Goal: Task Accomplishment & Management: Manage account settings

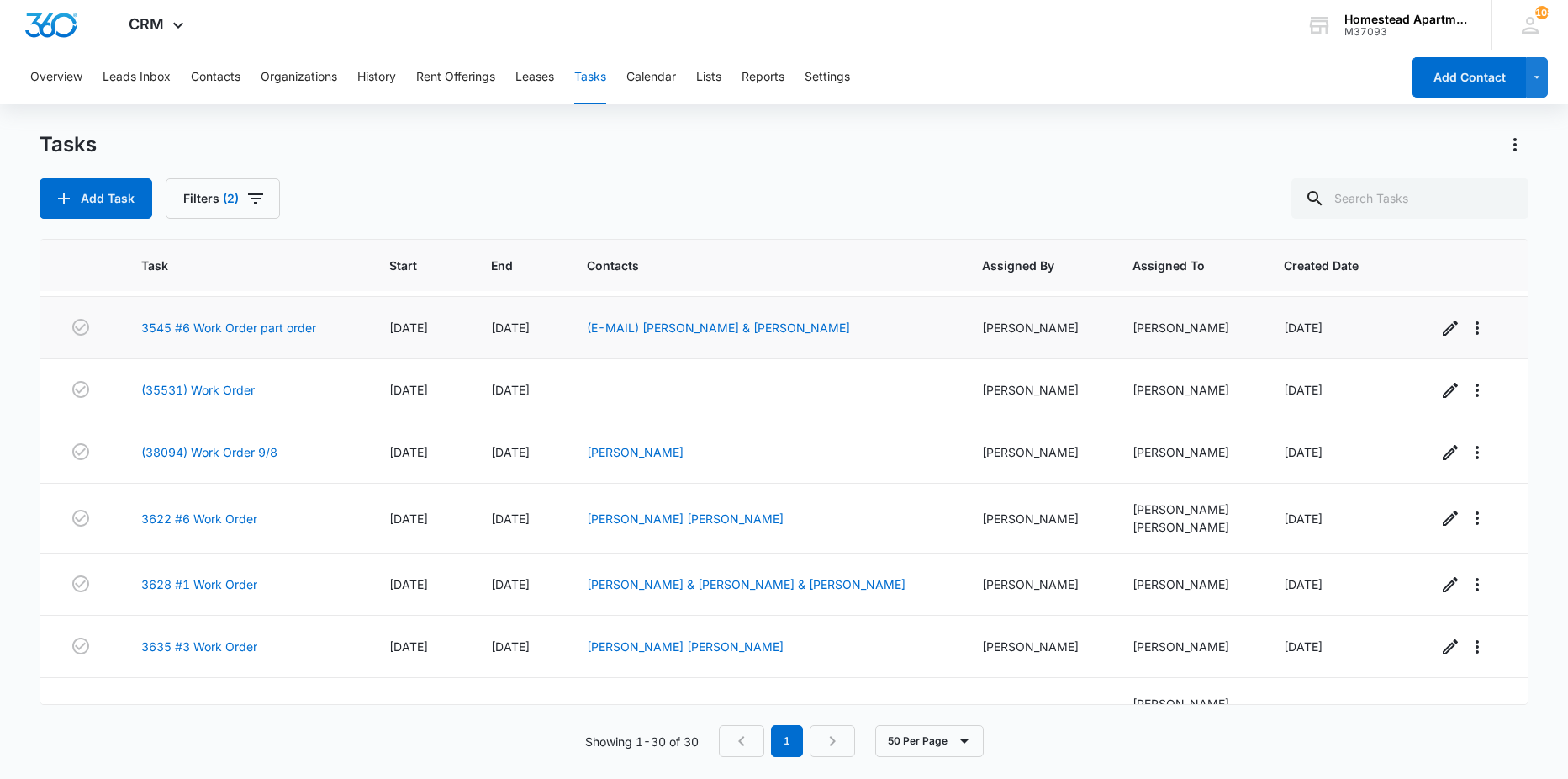
scroll to position [336, 0]
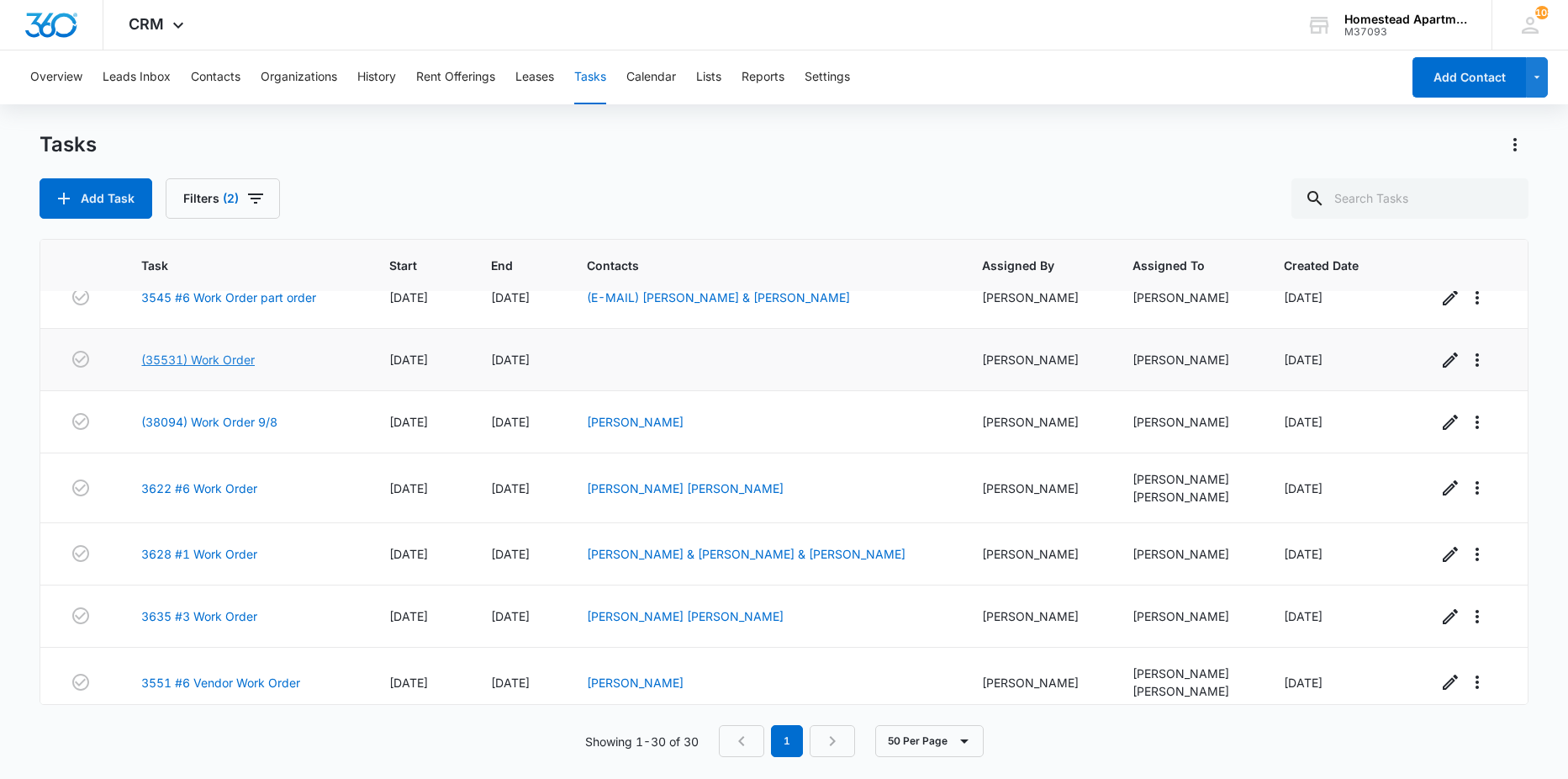
click at [196, 363] on link "(35531) Work Order" at bounding box center [198, 359] width 113 height 17
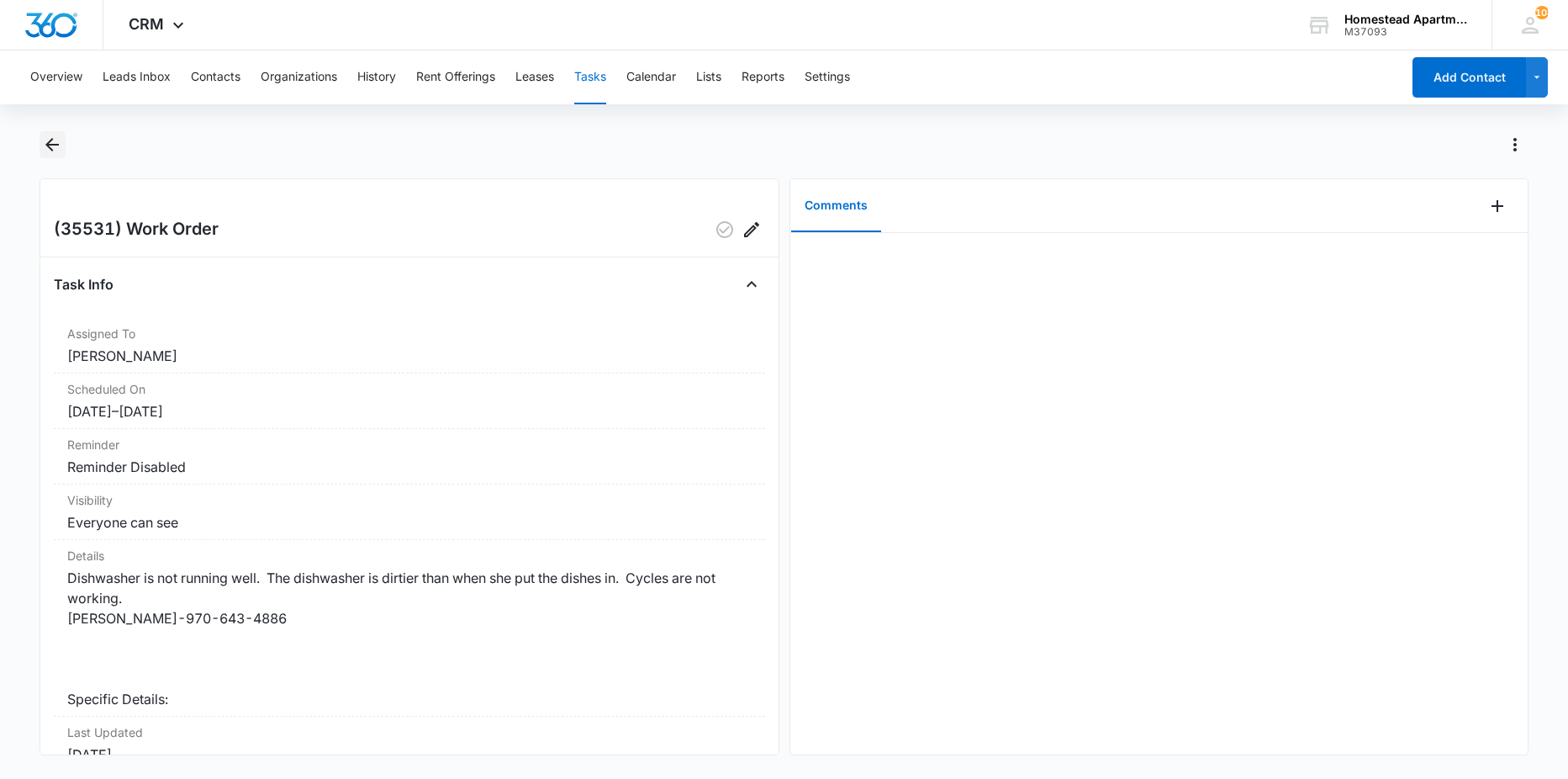
click at [46, 146] on icon "Back" at bounding box center [52, 144] width 20 height 20
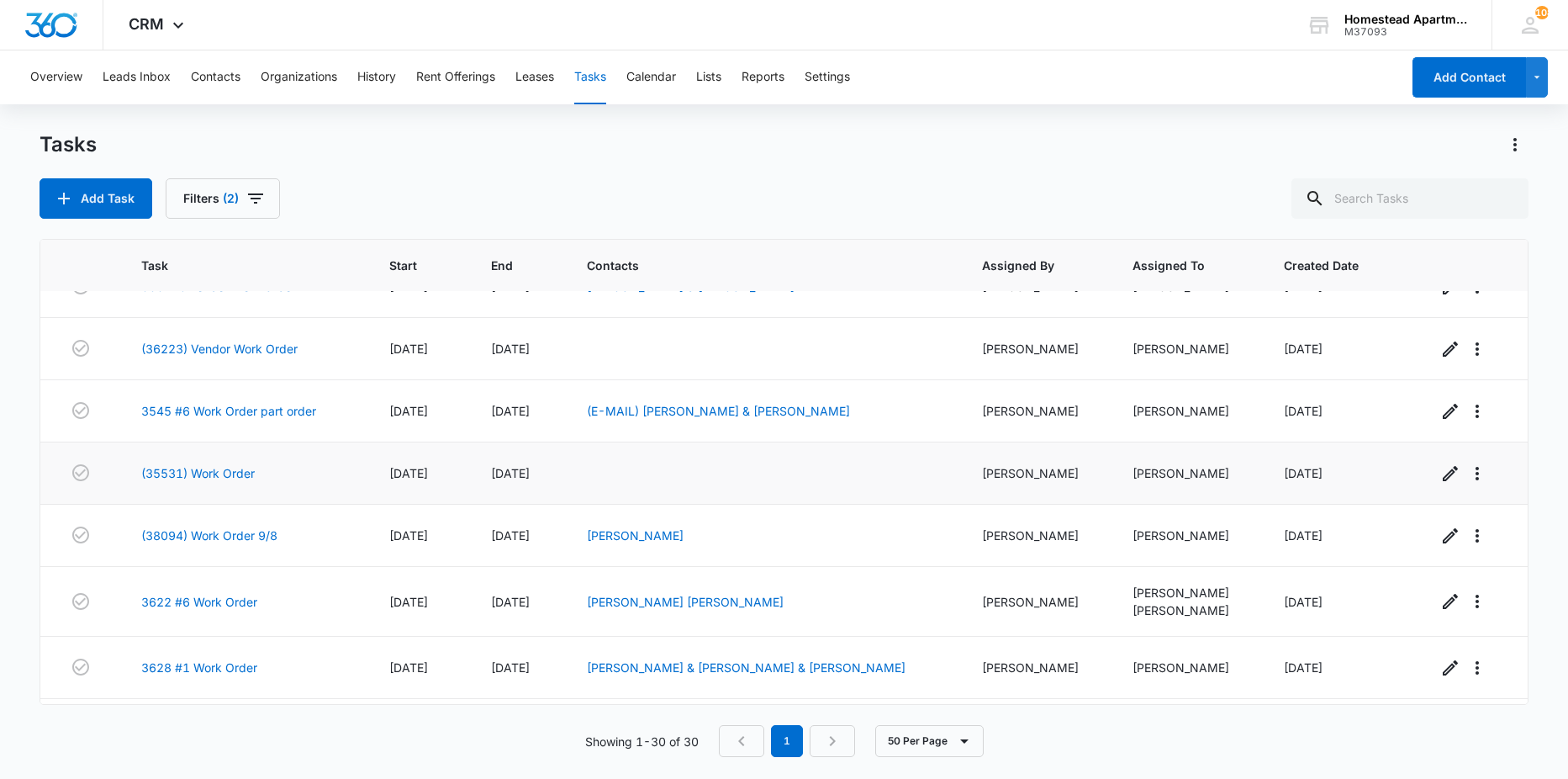
scroll to position [253, 0]
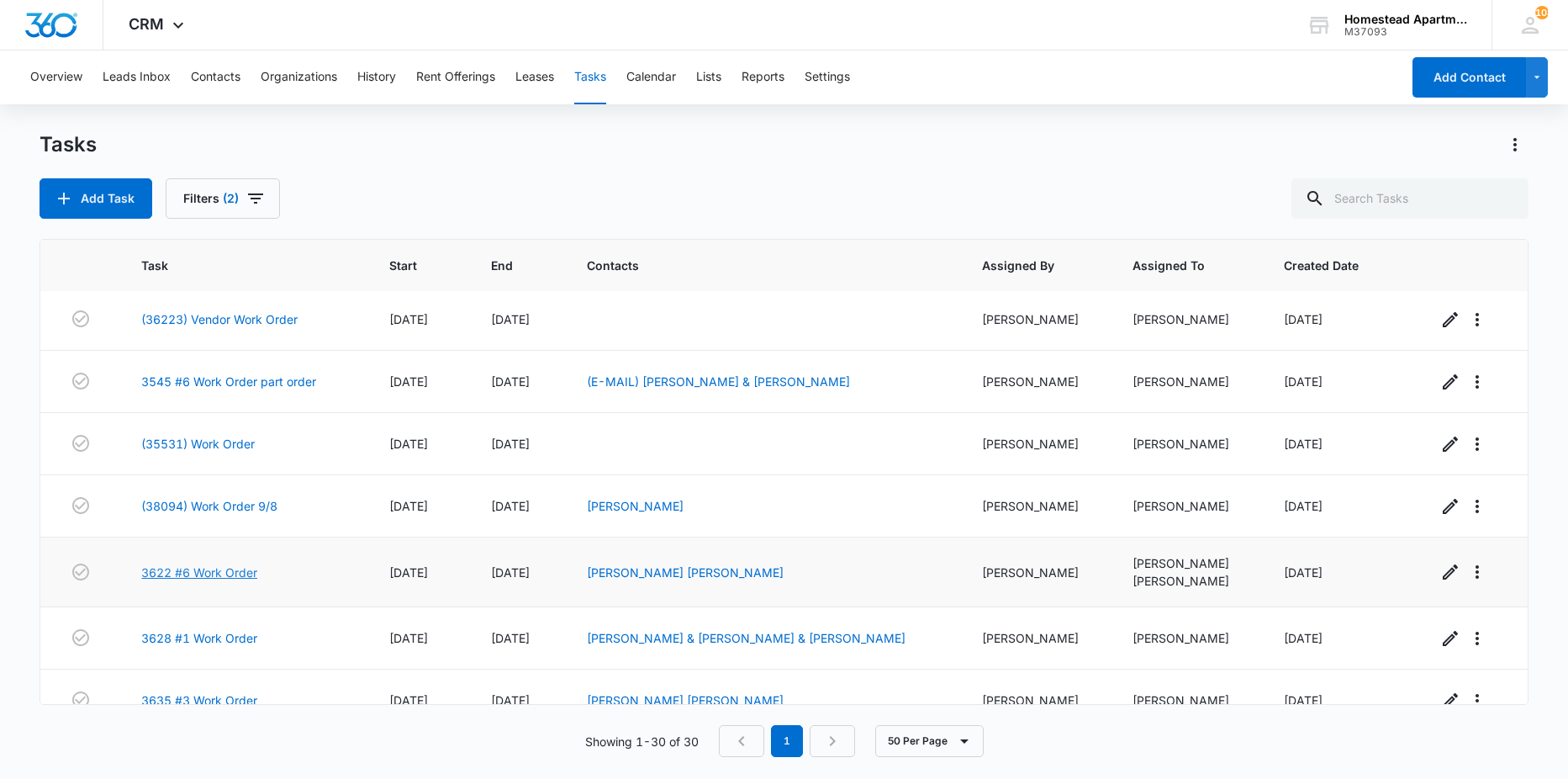
click at [226, 572] on link "3622 #6 Work Order" at bounding box center [199, 572] width 116 height 17
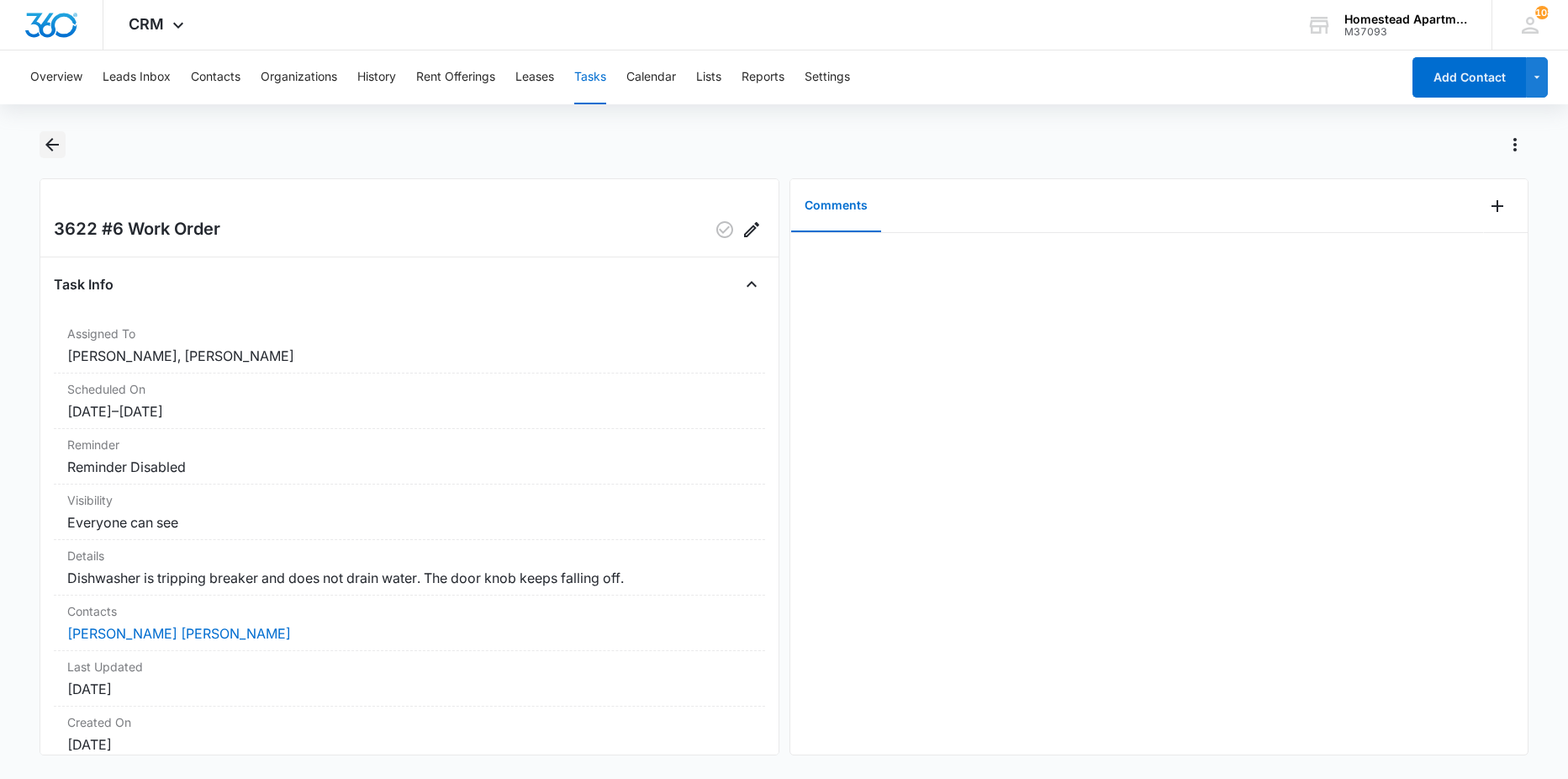
click at [44, 139] on icon "Back" at bounding box center [52, 144] width 20 height 20
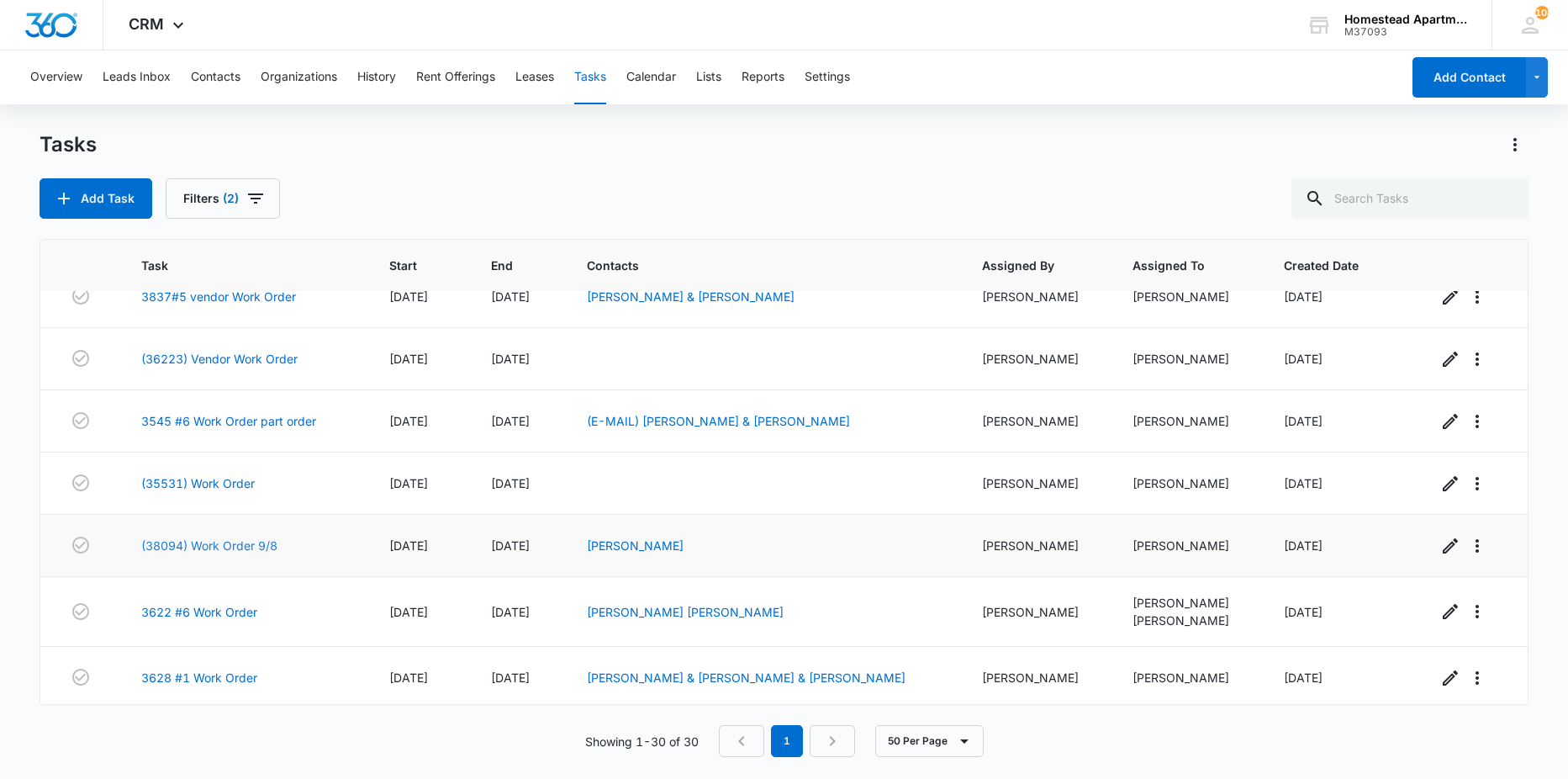
scroll to position [253, 0]
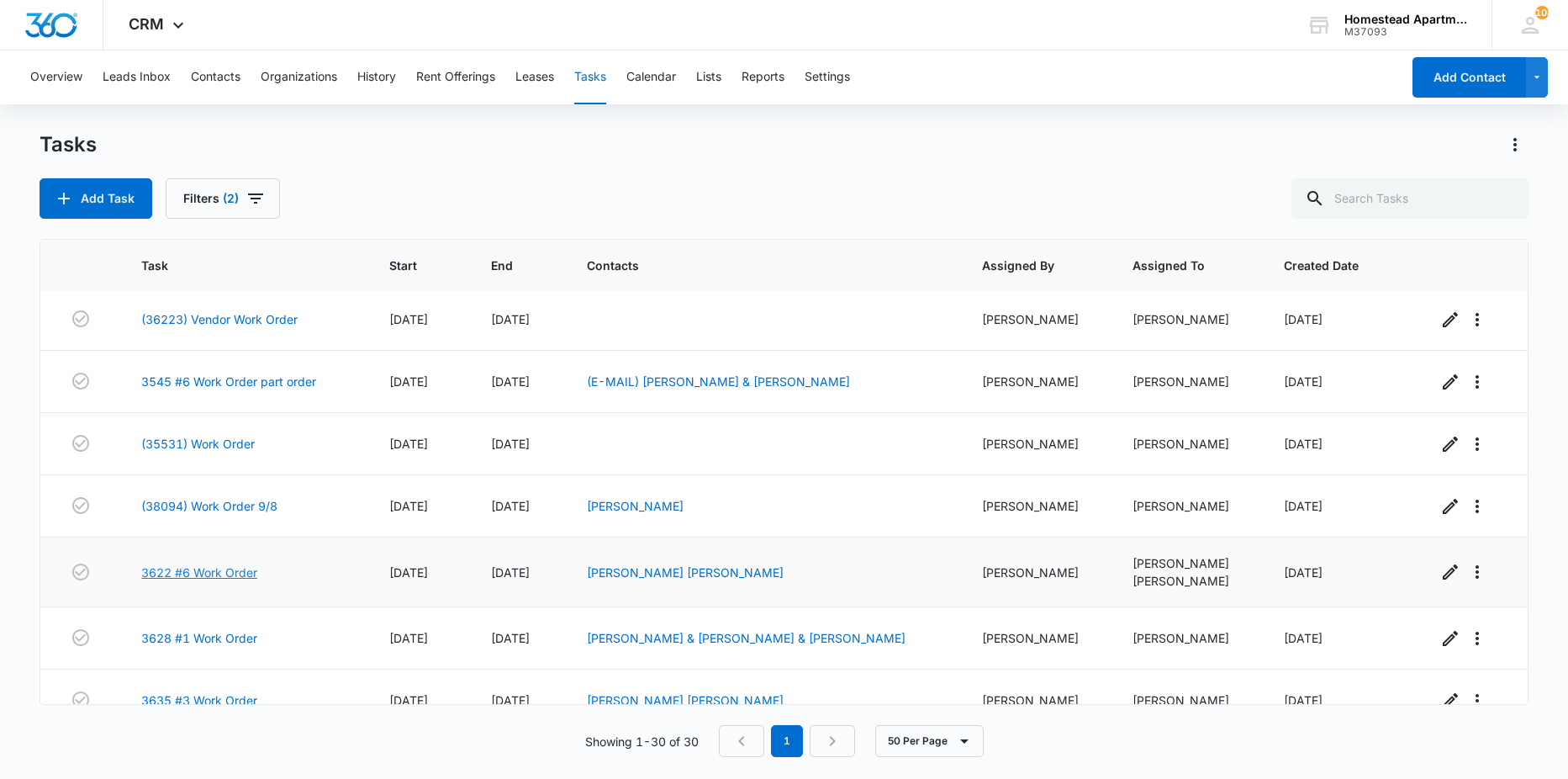
click at [208, 576] on link "3622 #6 Work Order" at bounding box center [199, 572] width 116 height 17
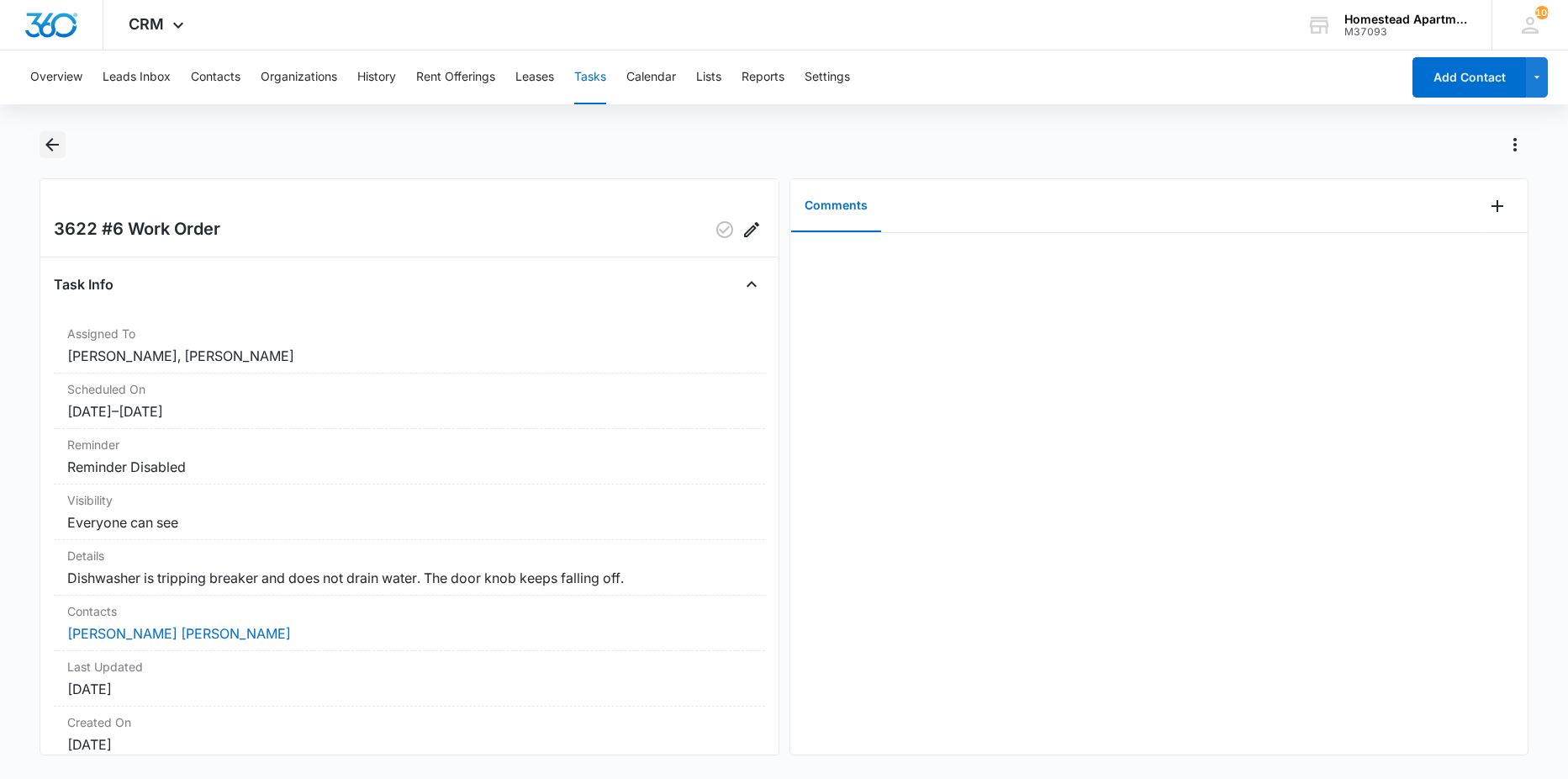
click at [49, 135] on icon "Back" at bounding box center [52, 144] width 20 height 20
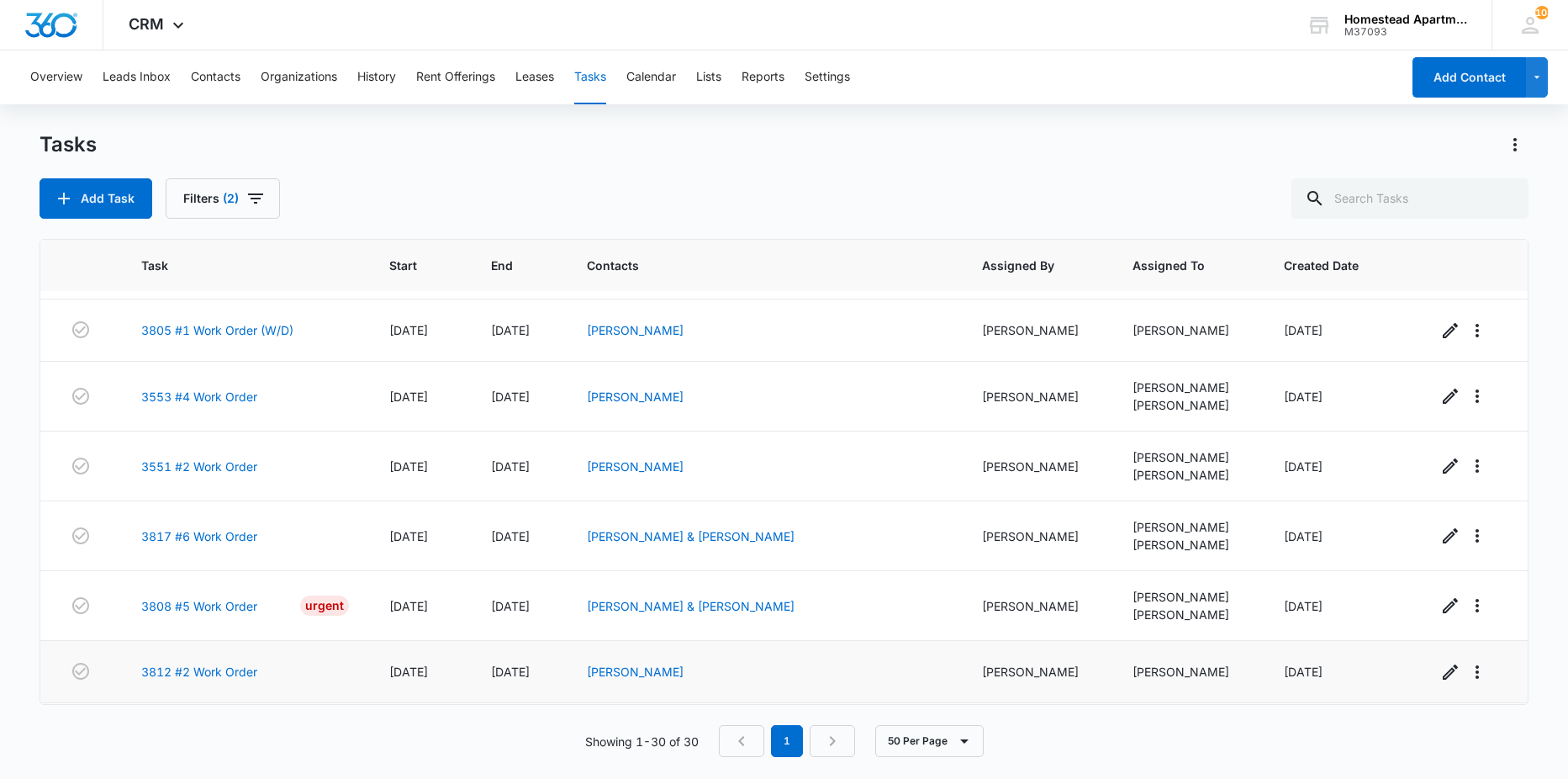
scroll to position [1560, 0]
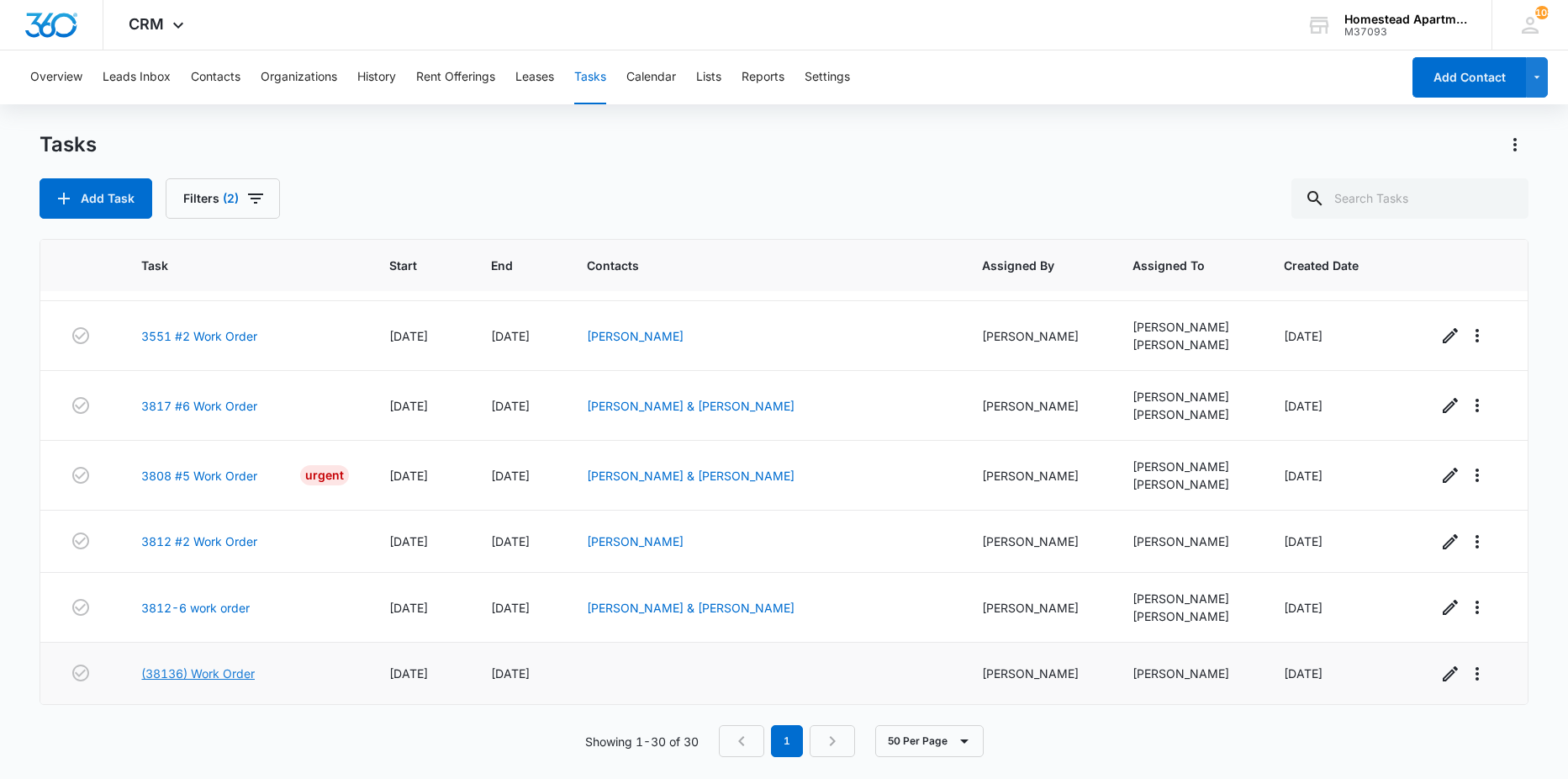
click at [215, 669] on link "(38136) Work Order" at bounding box center [198, 672] width 113 height 17
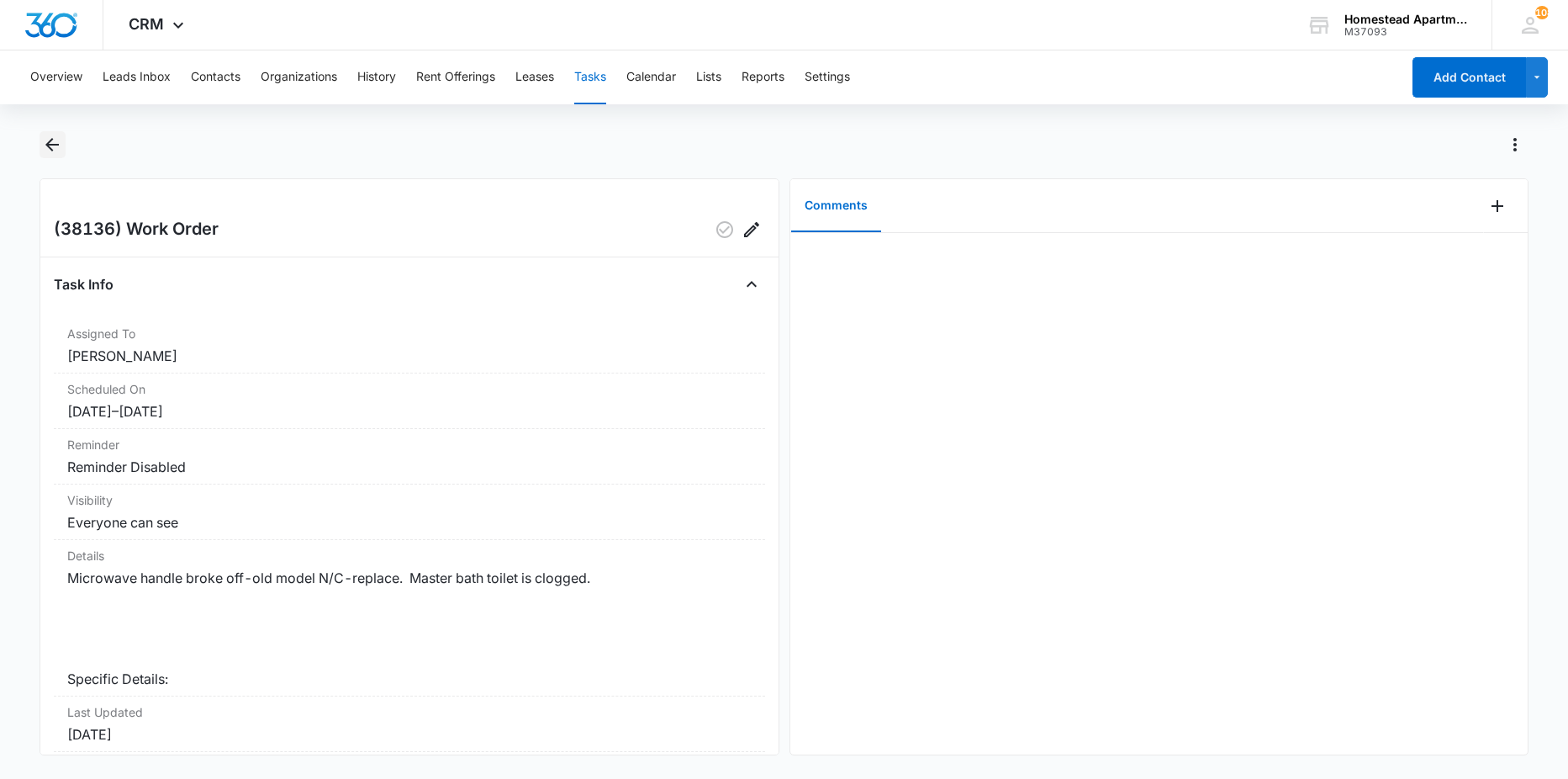
click at [53, 150] on icon "Back" at bounding box center [52, 145] width 13 height 13
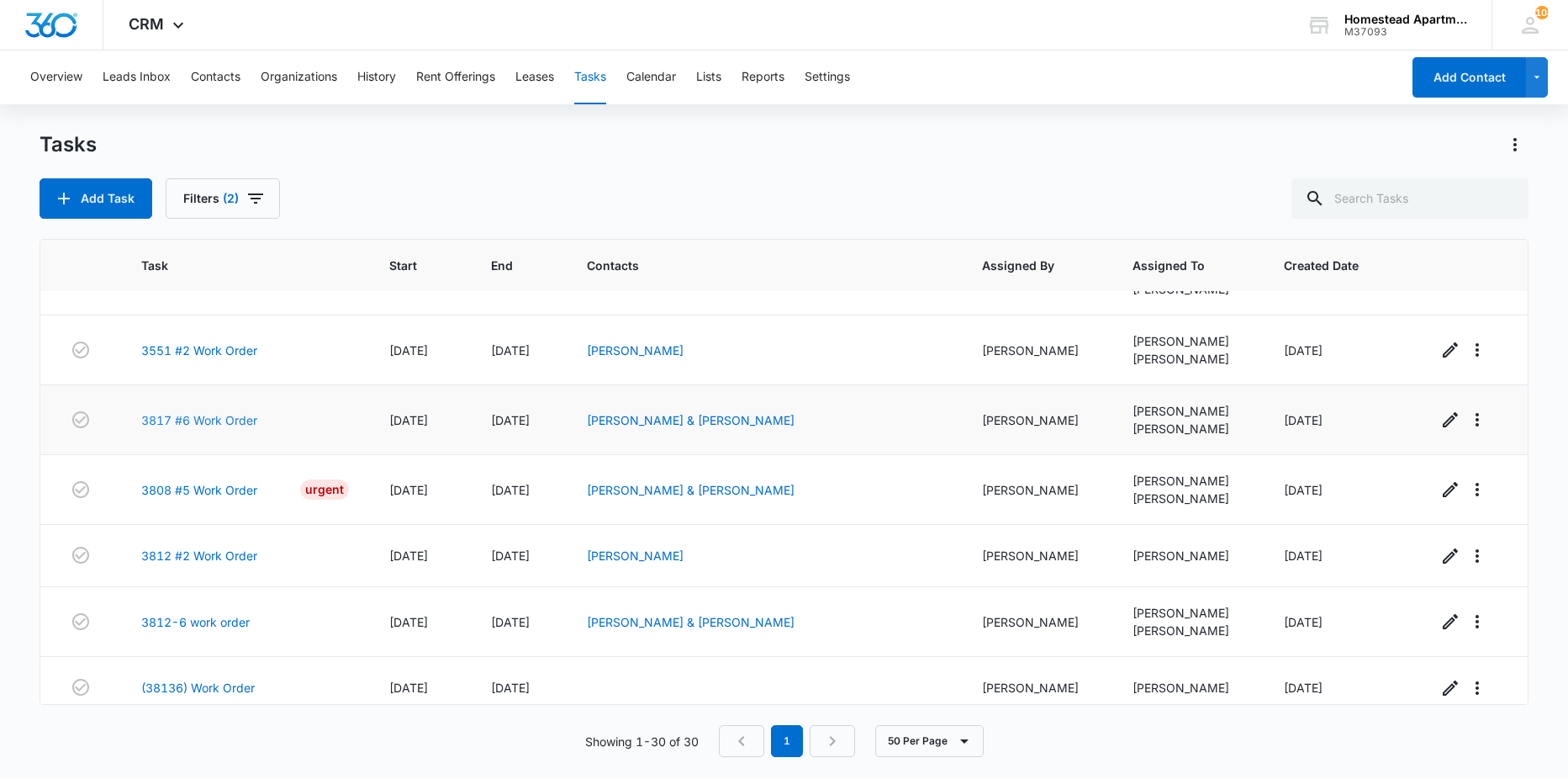
scroll to position [1560, 0]
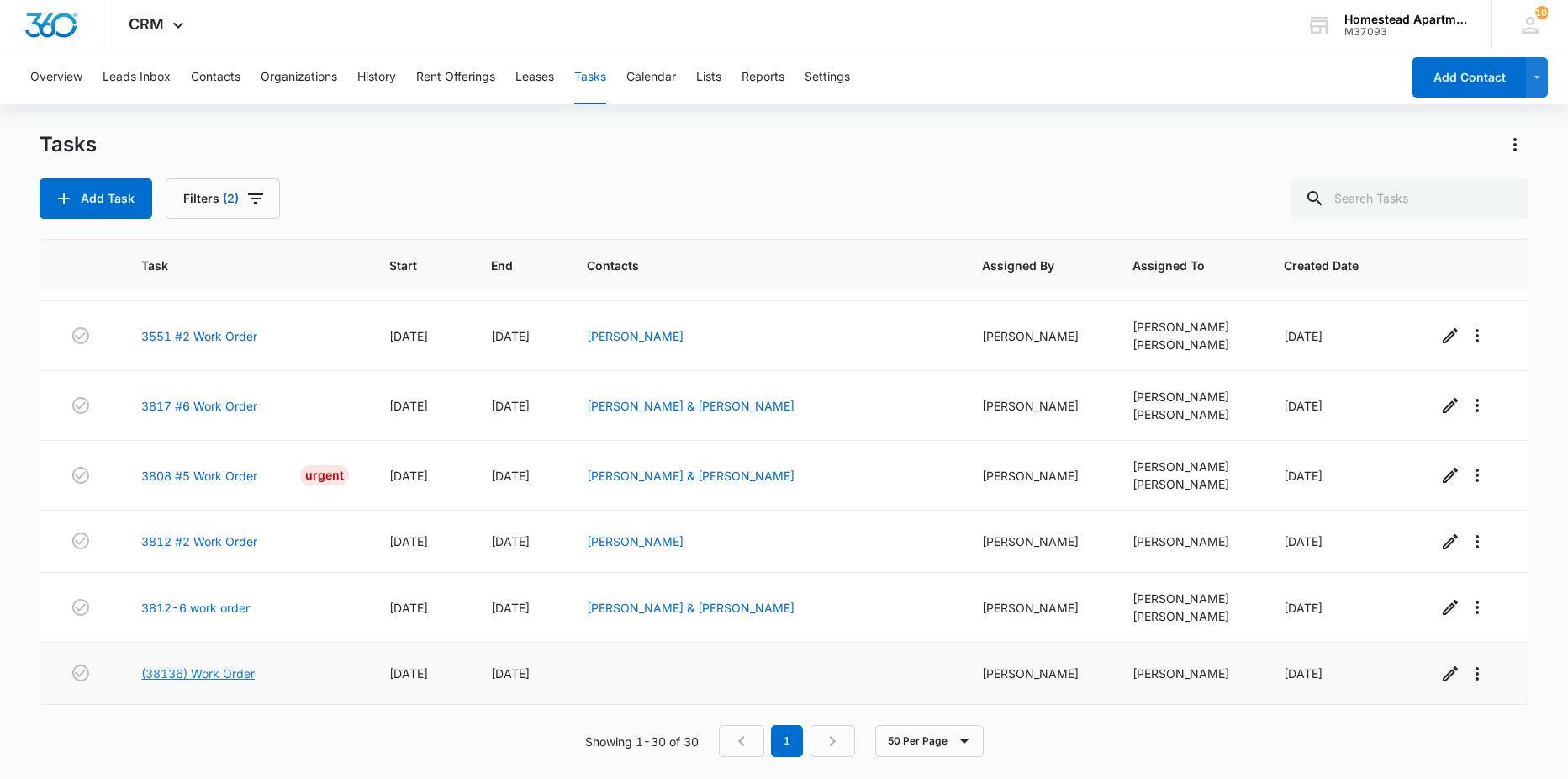
click at [187, 674] on link "(38136) Work Order" at bounding box center [198, 672] width 113 height 17
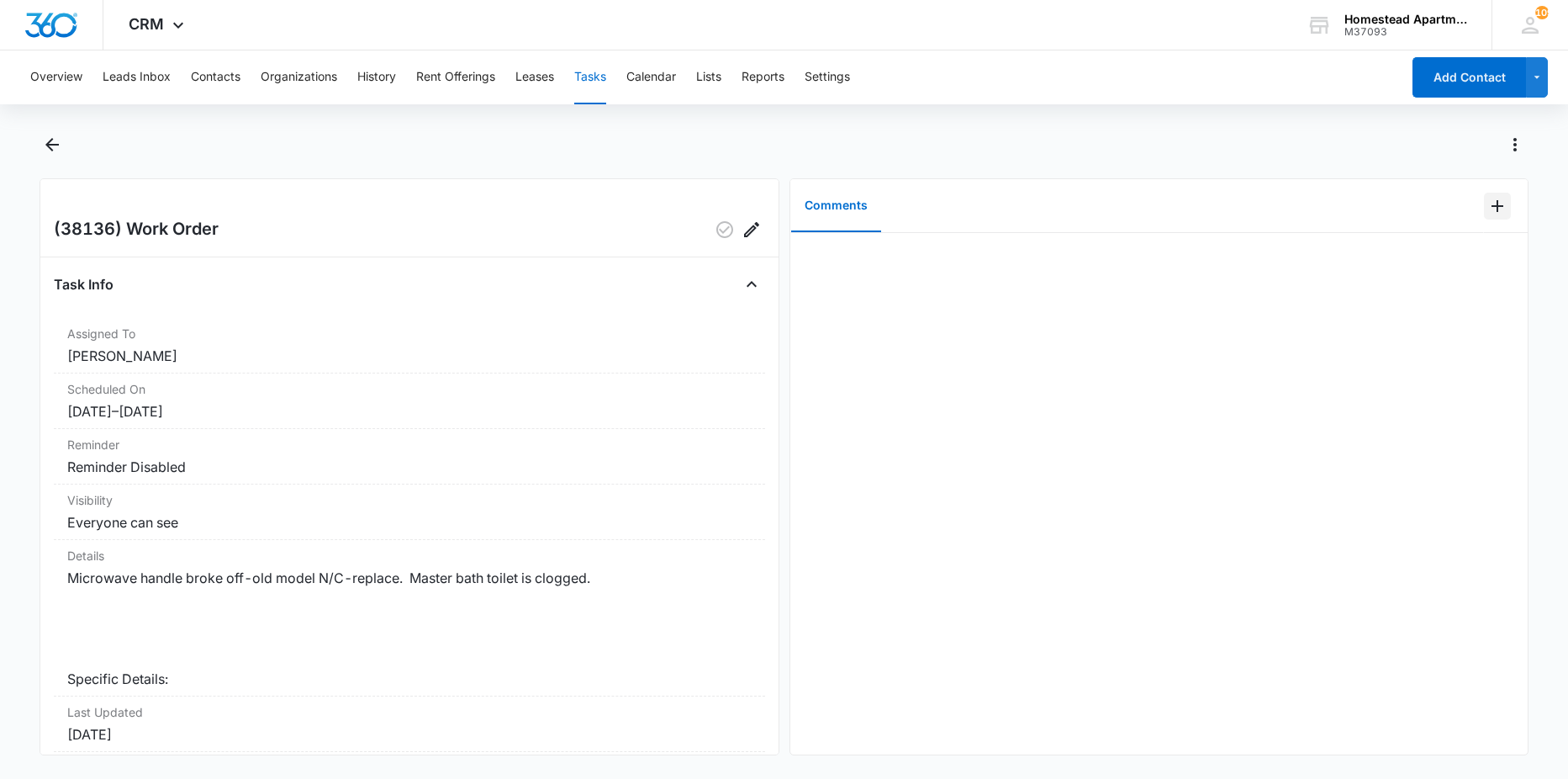
click at [1484, 211] on button "Add Comment" at bounding box center [1498, 206] width 27 height 27
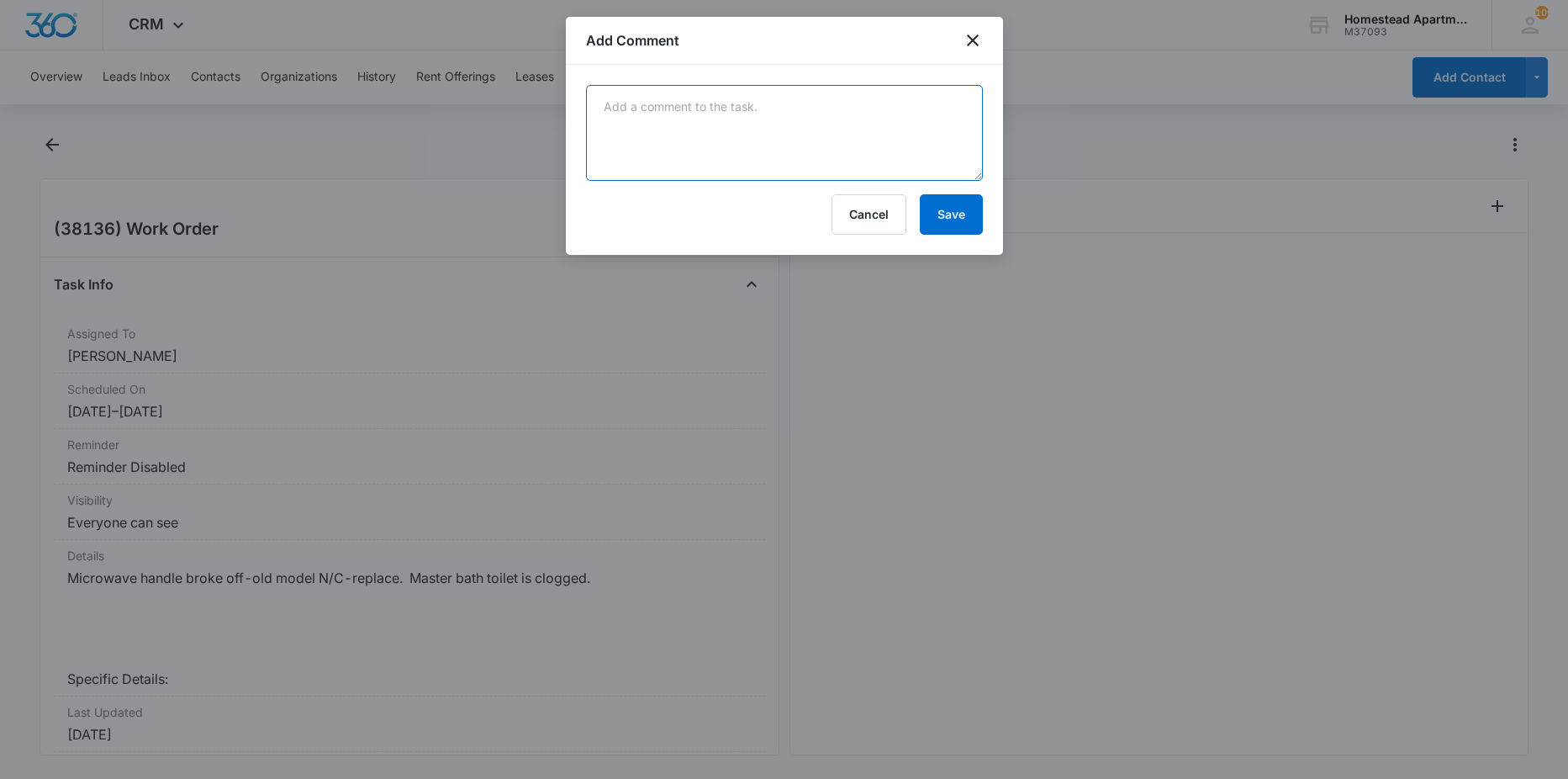
click at [869, 132] on textarea at bounding box center [784, 133] width 397 height 96
type textarea "got the toilet unclogged just need to schedule a time with the tenant for the m…"
click at [962, 203] on button "Save" at bounding box center [952, 214] width 63 height 40
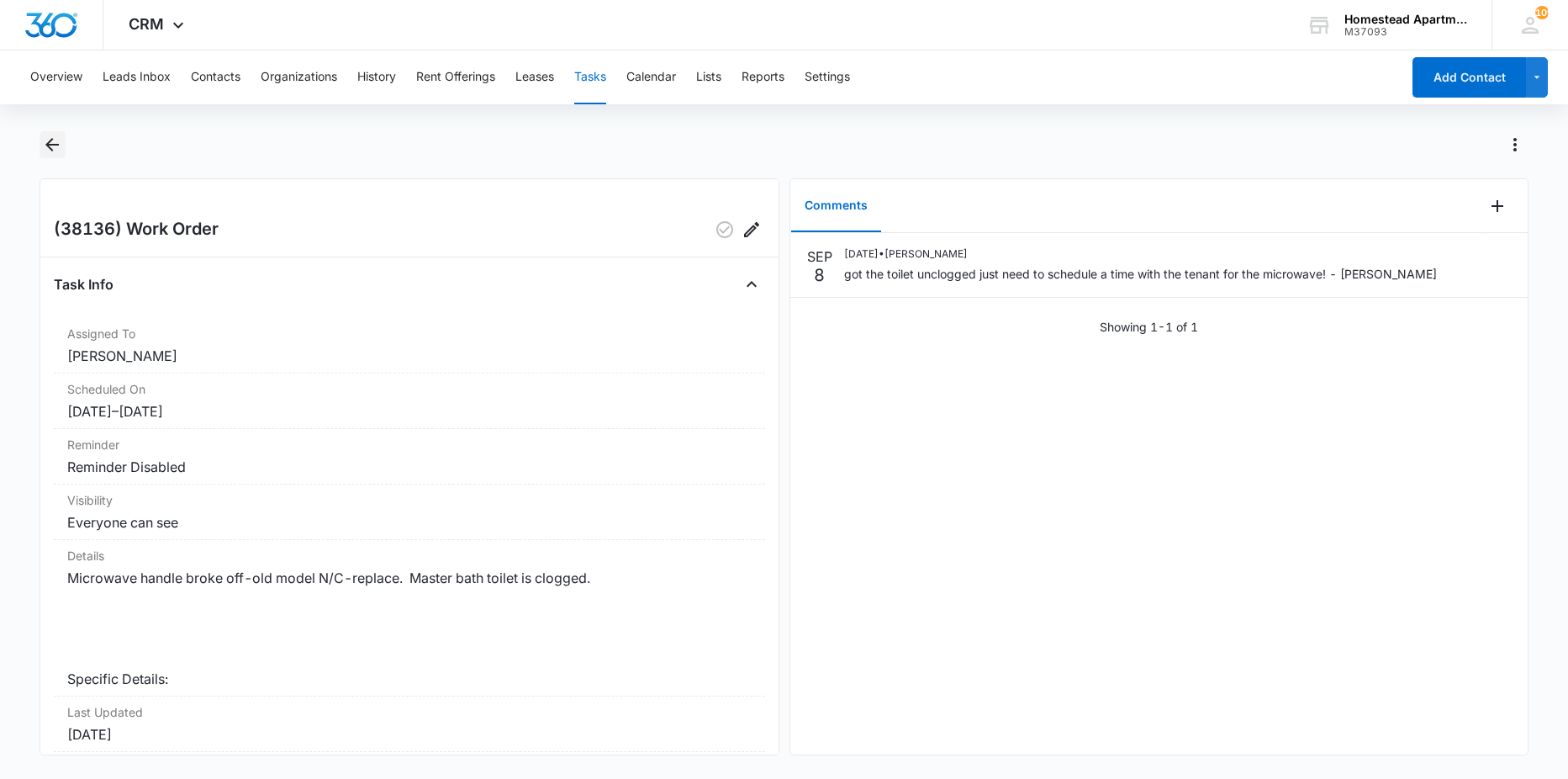
click at [46, 146] on icon "Back" at bounding box center [52, 144] width 20 height 20
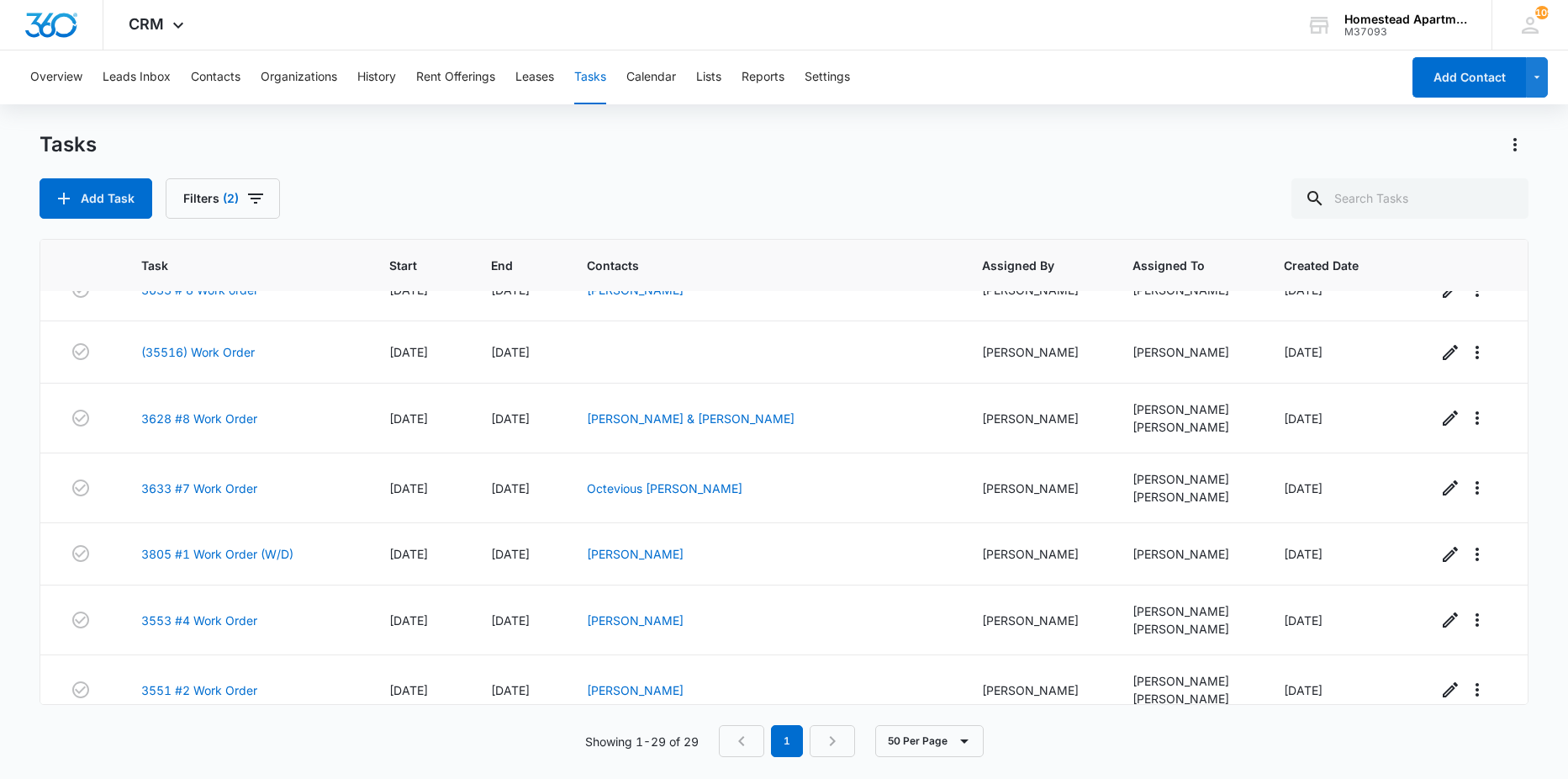
scroll to position [1497, 0]
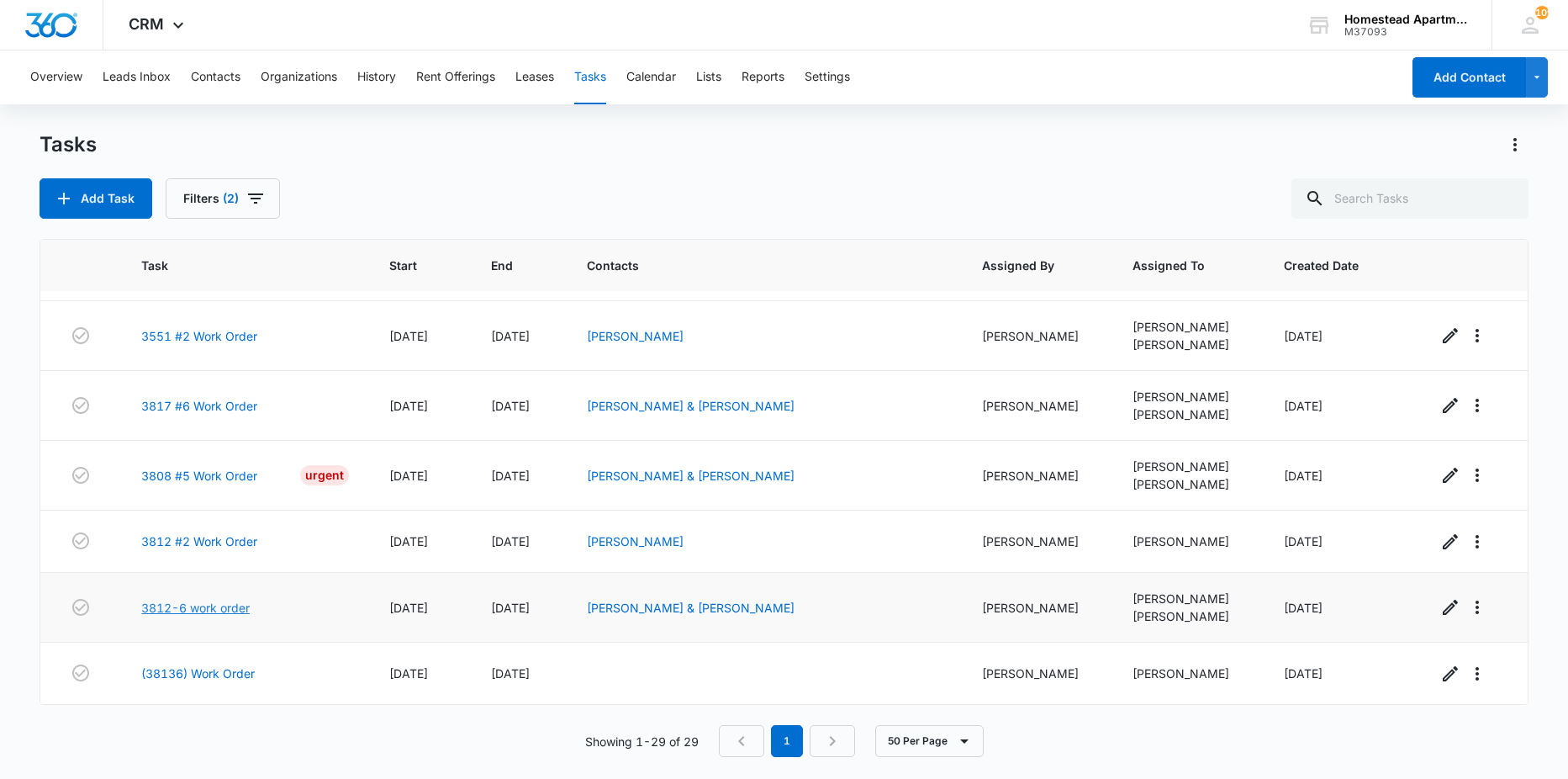
click at [212, 610] on link "3812-6 work order" at bounding box center [195, 607] width 109 height 17
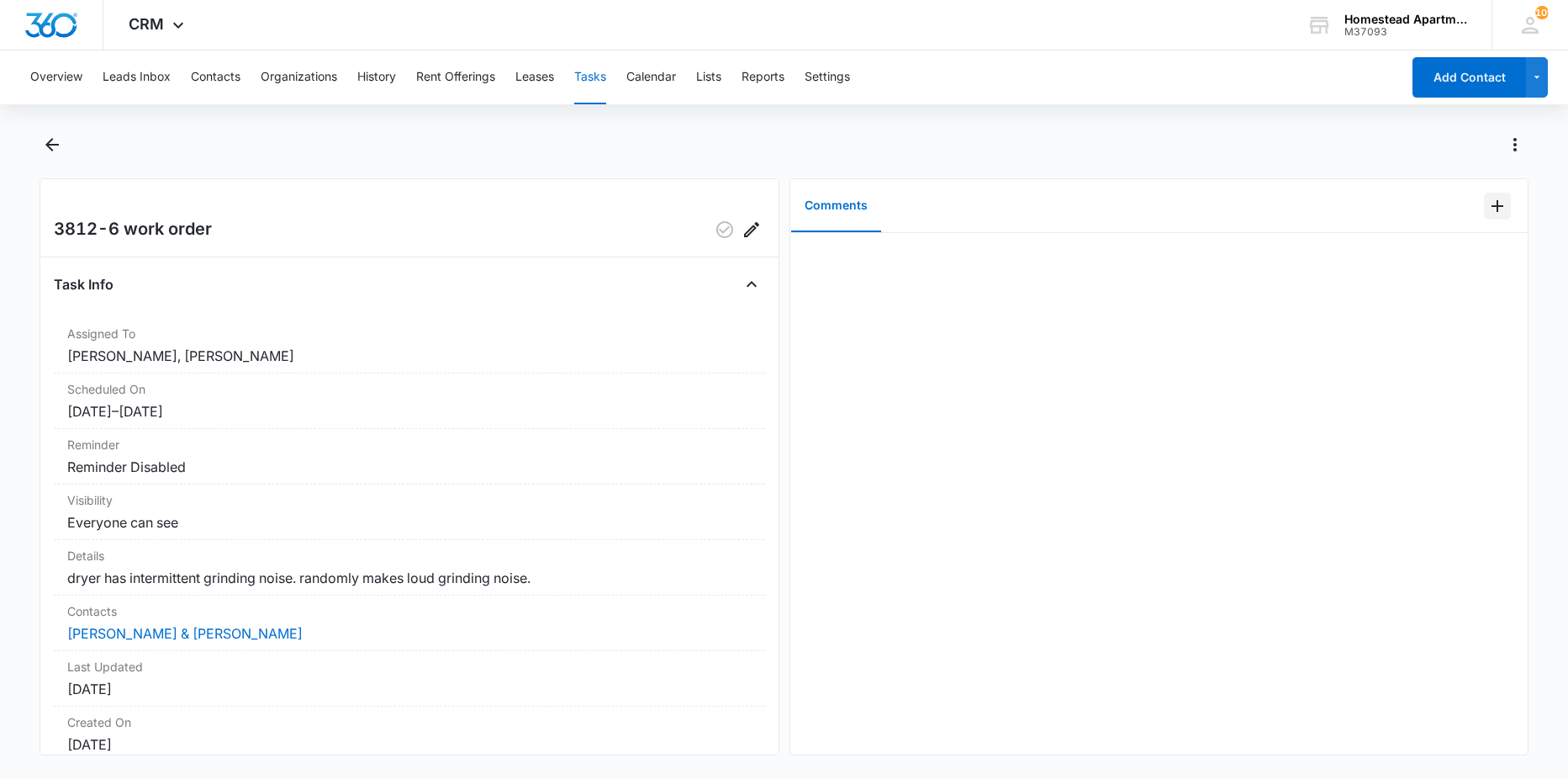
click at [1487, 203] on icon "Add Comment" at bounding box center [1497, 206] width 20 height 20
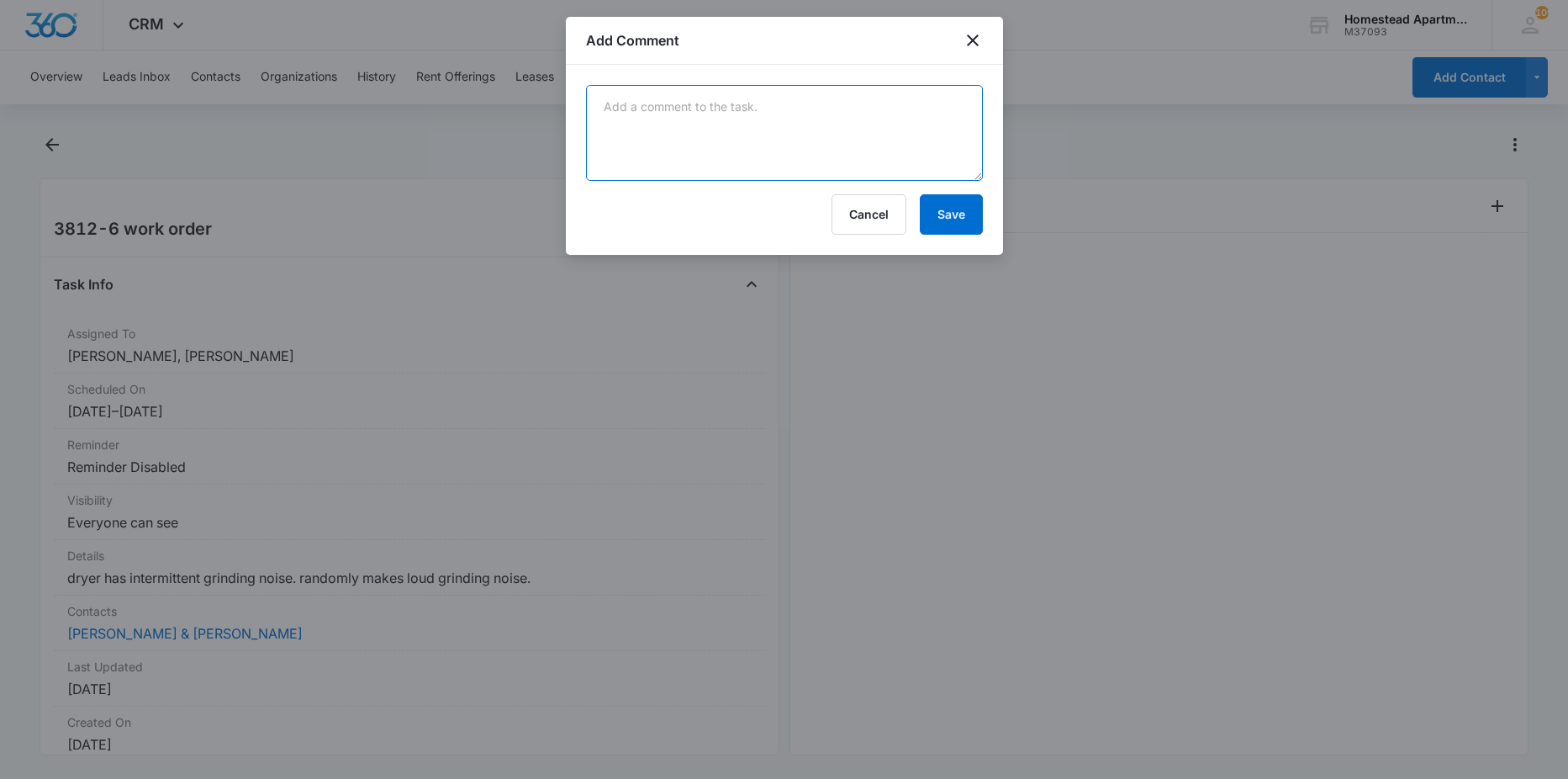
click at [721, 179] on textarea at bounding box center [784, 133] width 397 height 96
type textarea "called out a vendor to come take a look at the dryer if not fixable we will rep…"
click at [944, 205] on button "Save" at bounding box center [952, 214] width 63 height 40
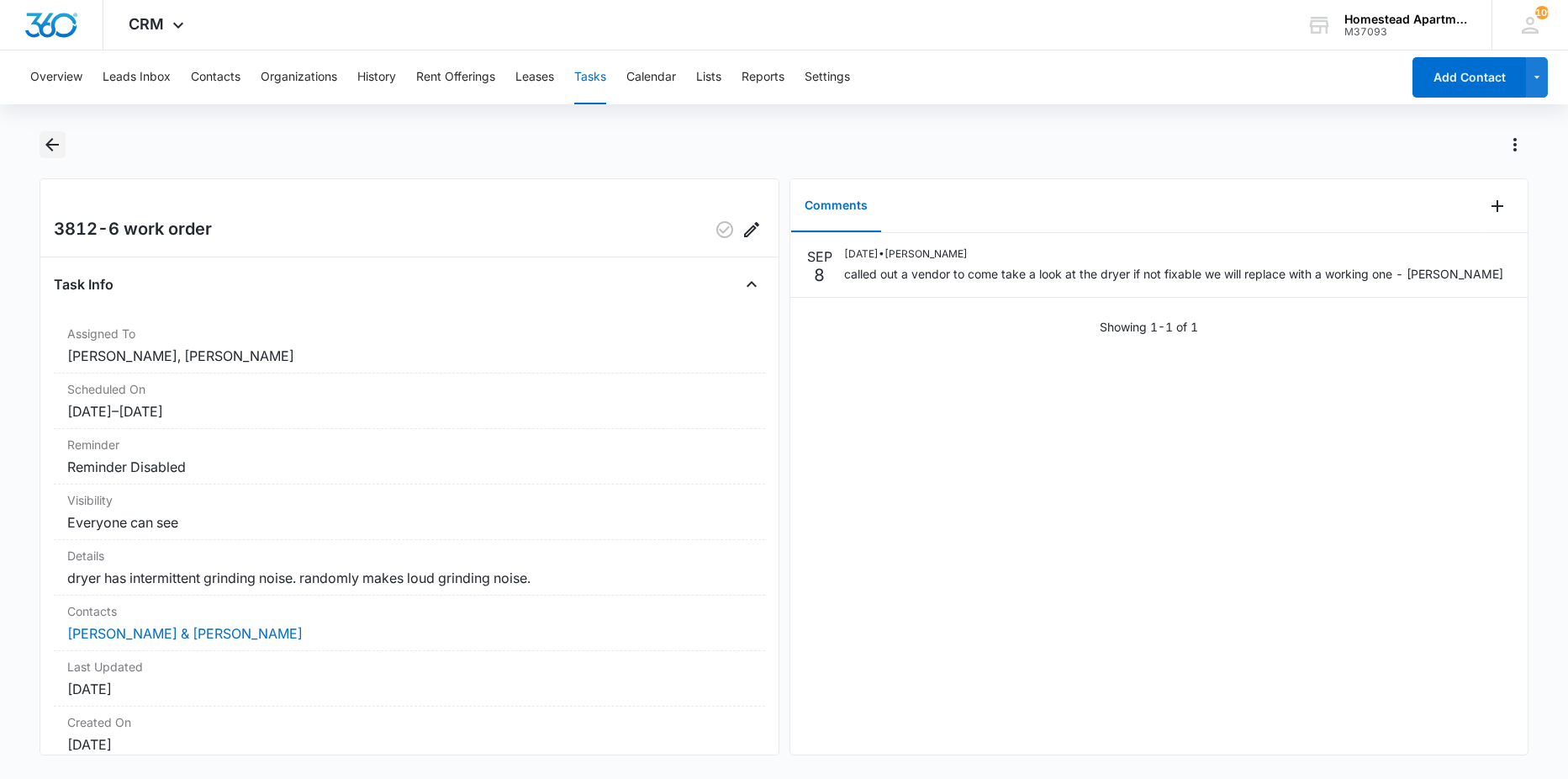
click at [56, 153] on icon "Back" at bounding box center [52, 144] width 20 height 20
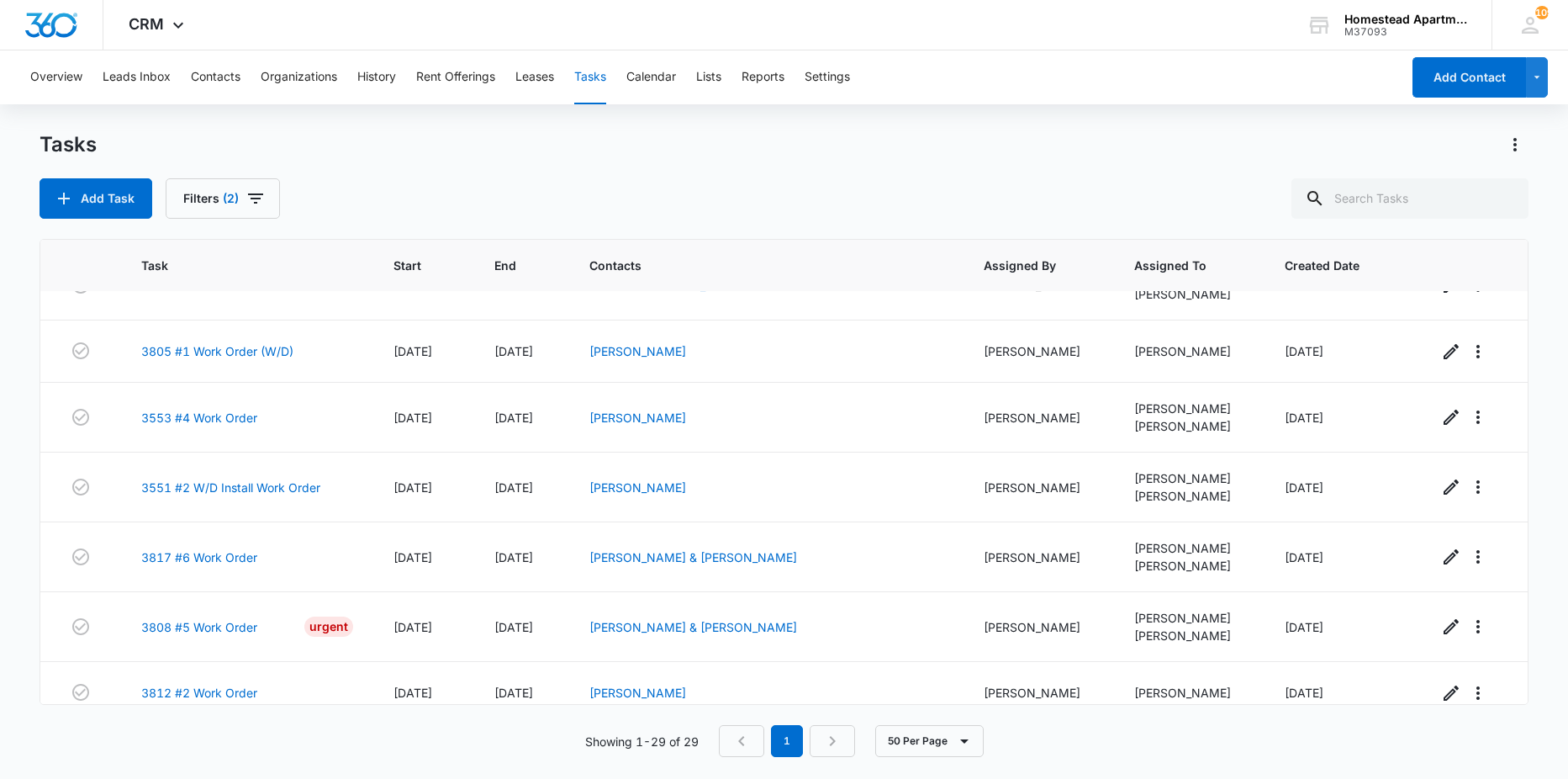
scroll to position [1497, 0]
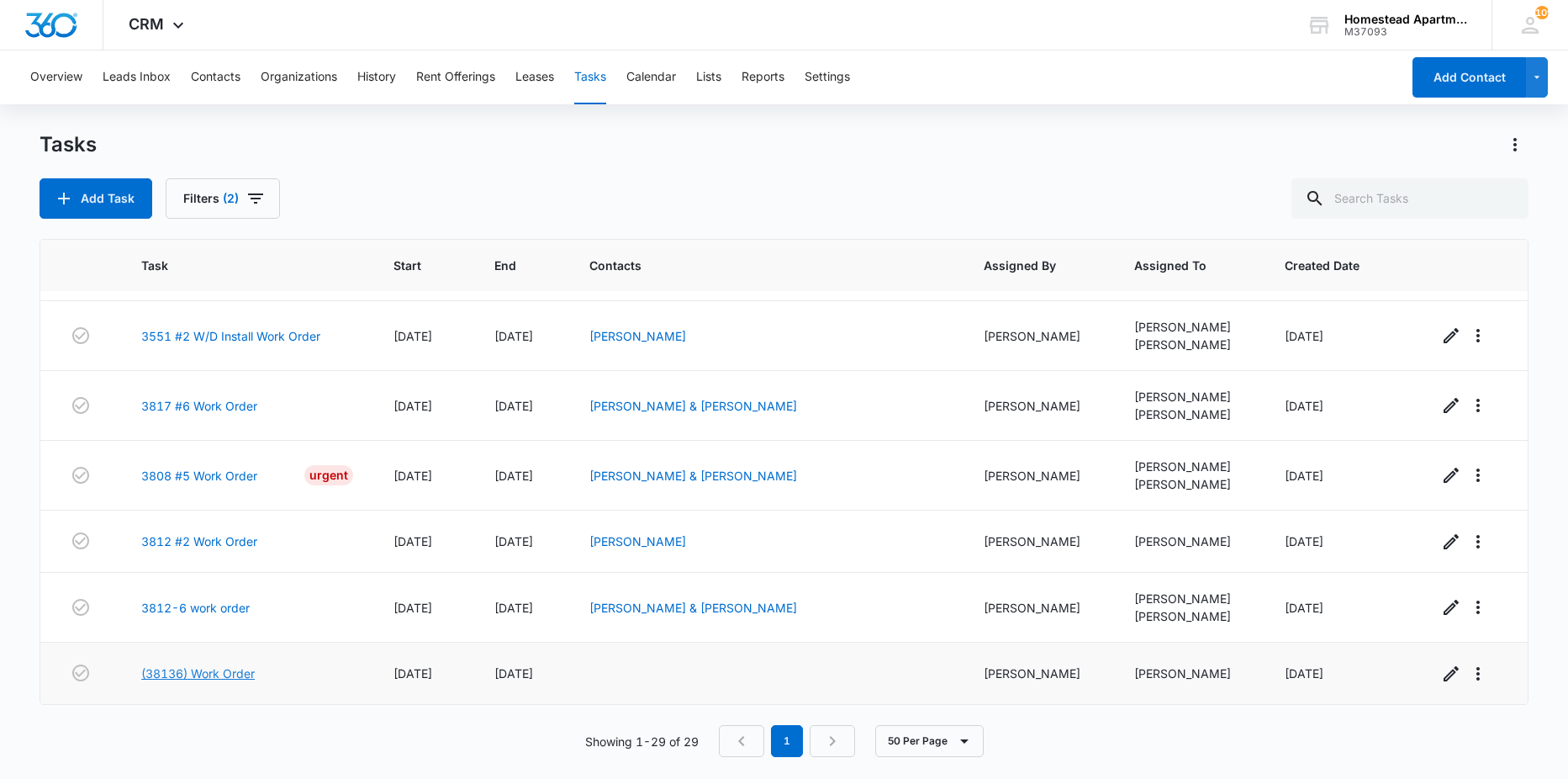
click at [237, 670] on link "(38136) Work Order" at bounding box center [198, 672] width 113 height 17
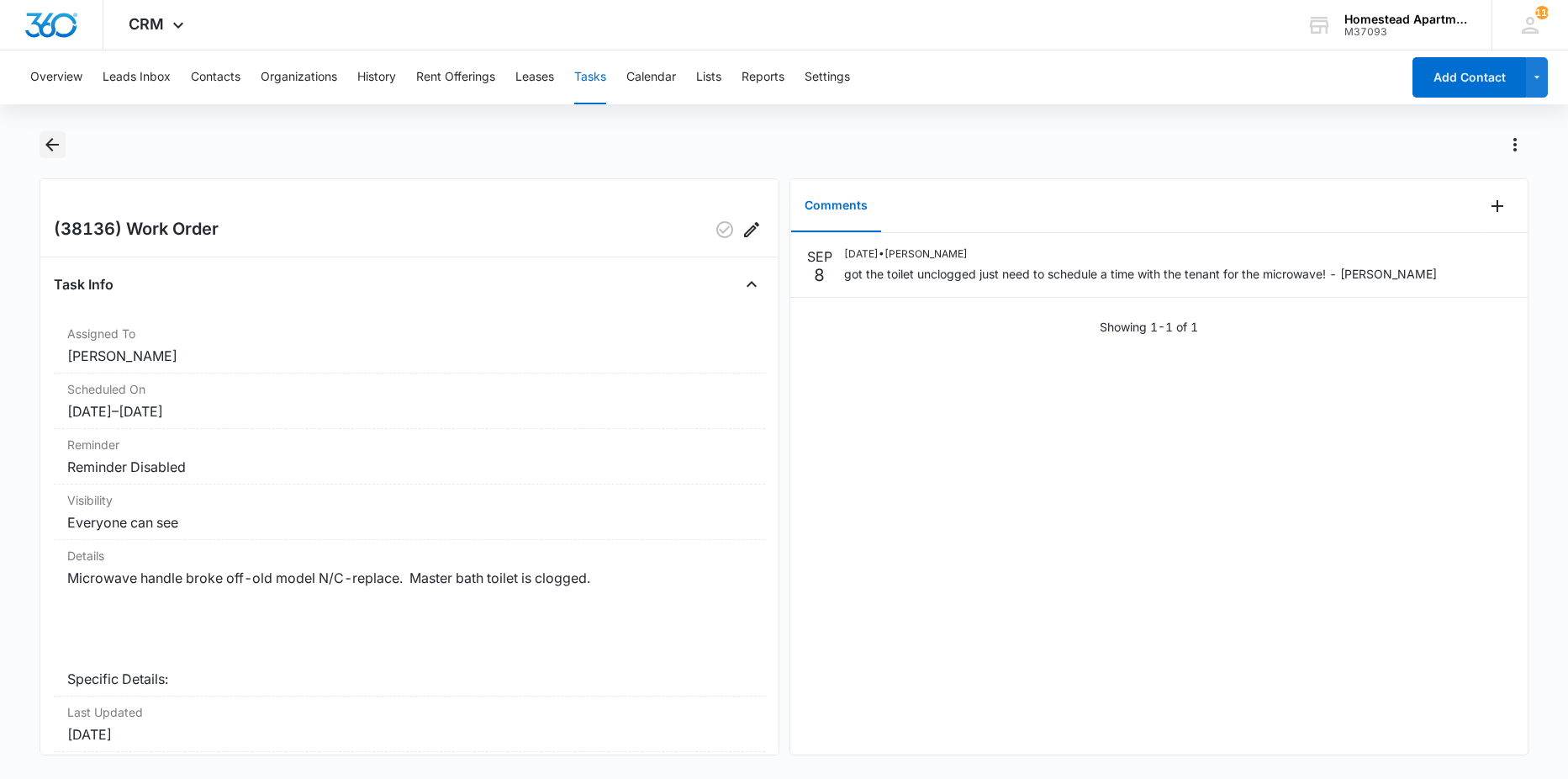
click at [43, 139] on icon "Back" at bounding box center [52, 144] width 20 height 20
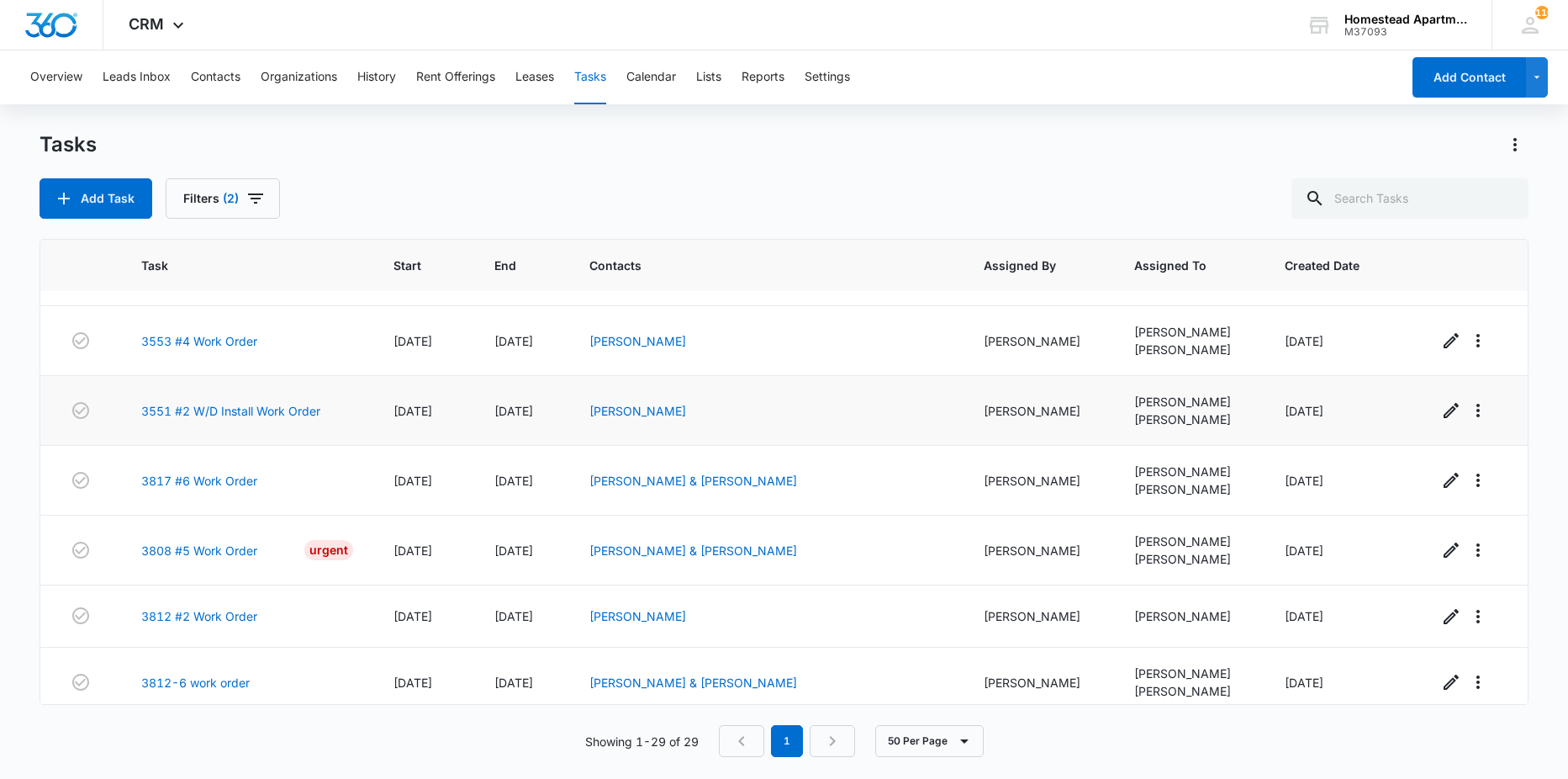
scroll to position [1497, 0]
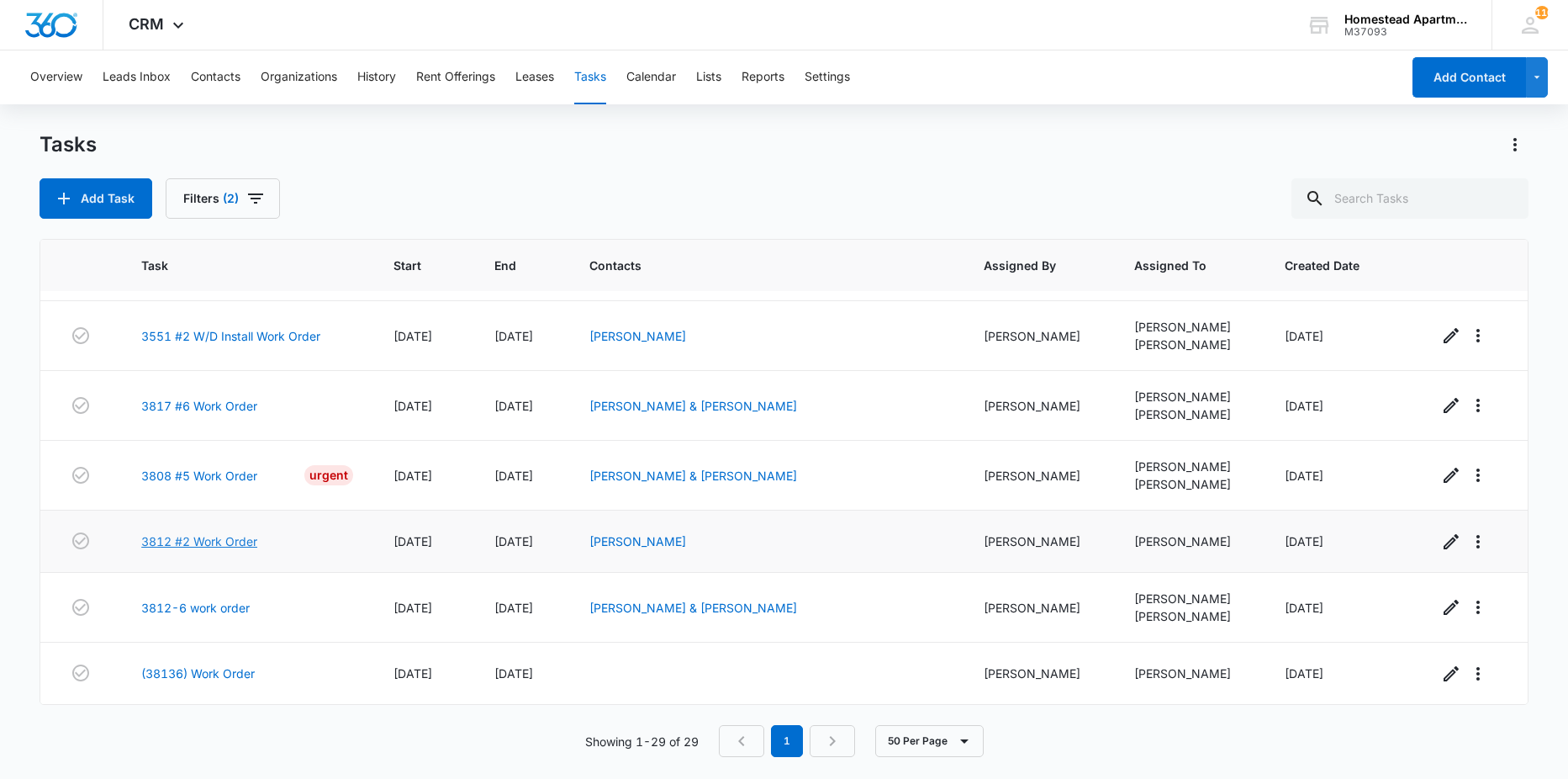
click at [216, 544] on link "3812 #2 Work Order" at bounding box center [199, 541] width 116 height 17
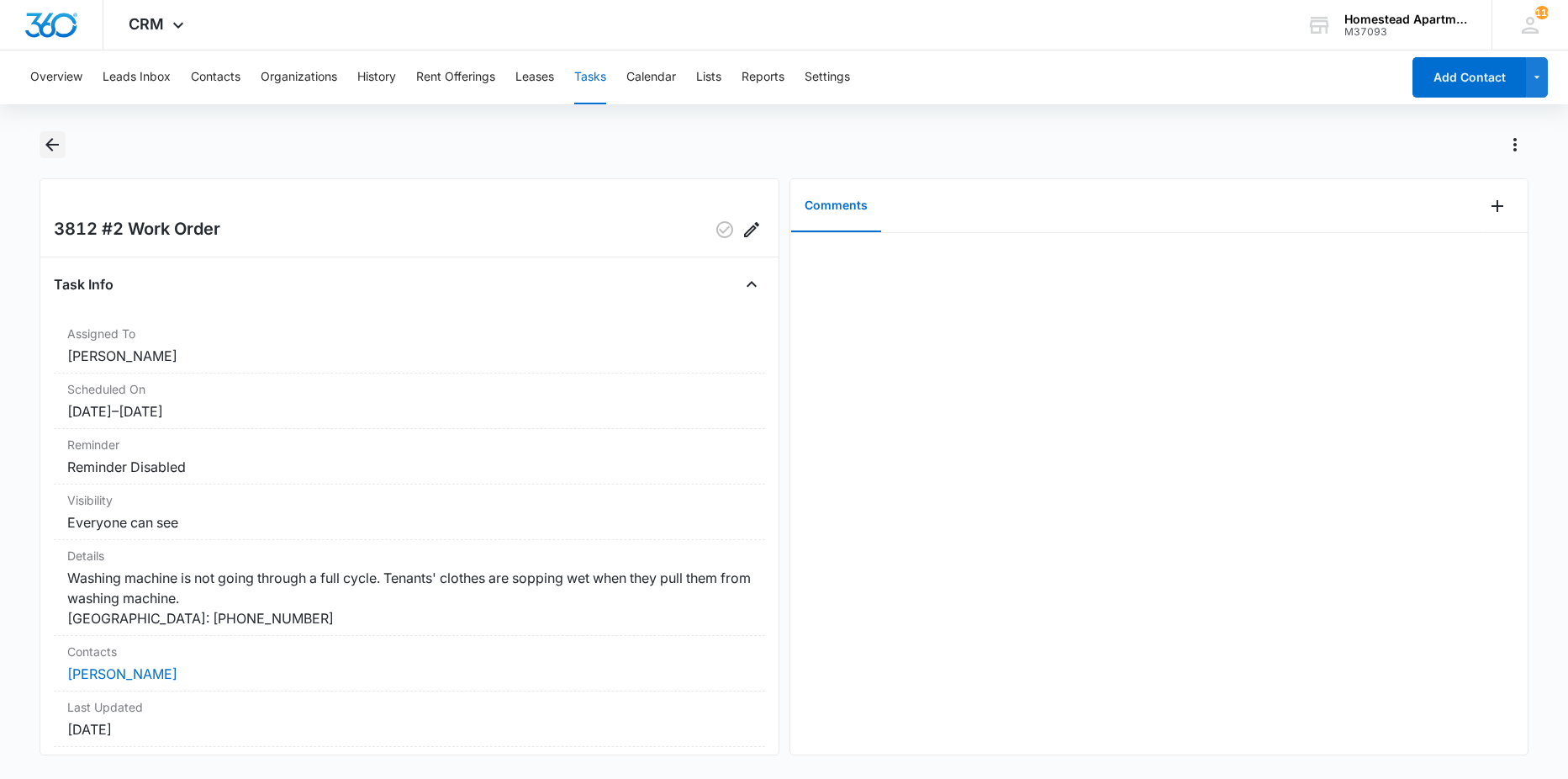
click at [62, 141] on icon "Back" at bounding box center [52, 144] width 20 height 20
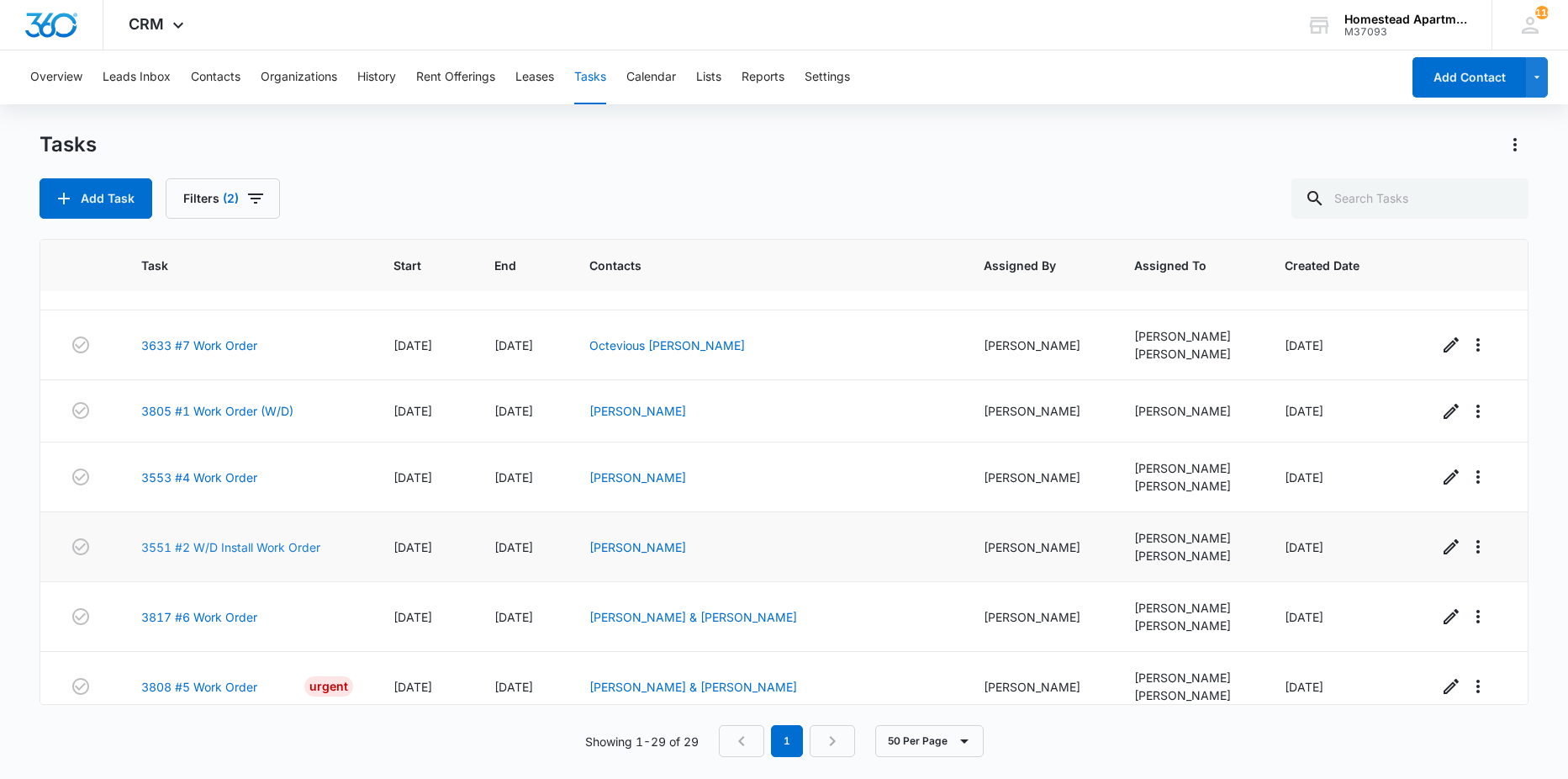
scroll to position [1245, 0]
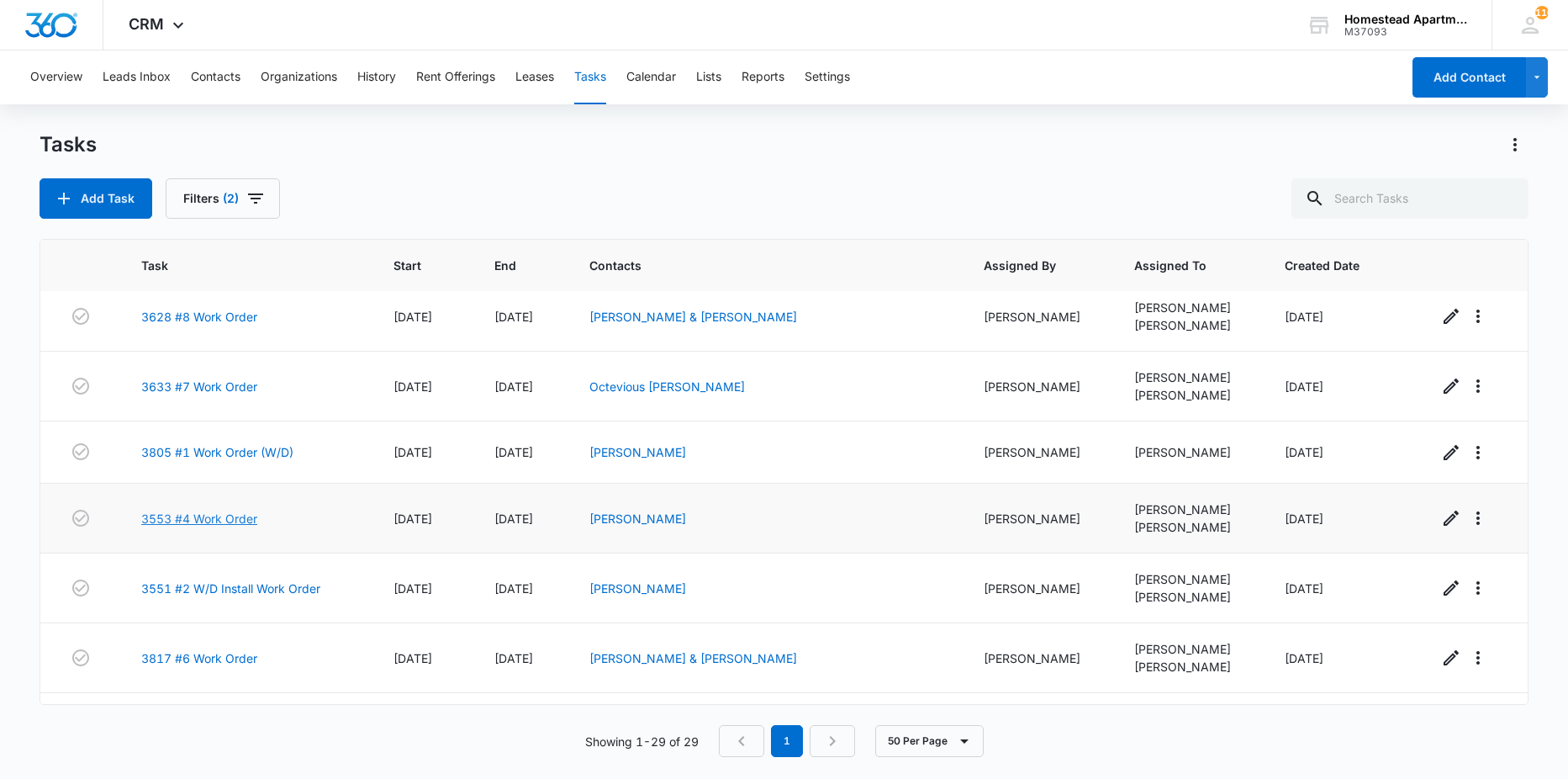
click at [233, 514] on link "3553 #4 Work Order" at bounding box center [199, 518] width 116 height 17
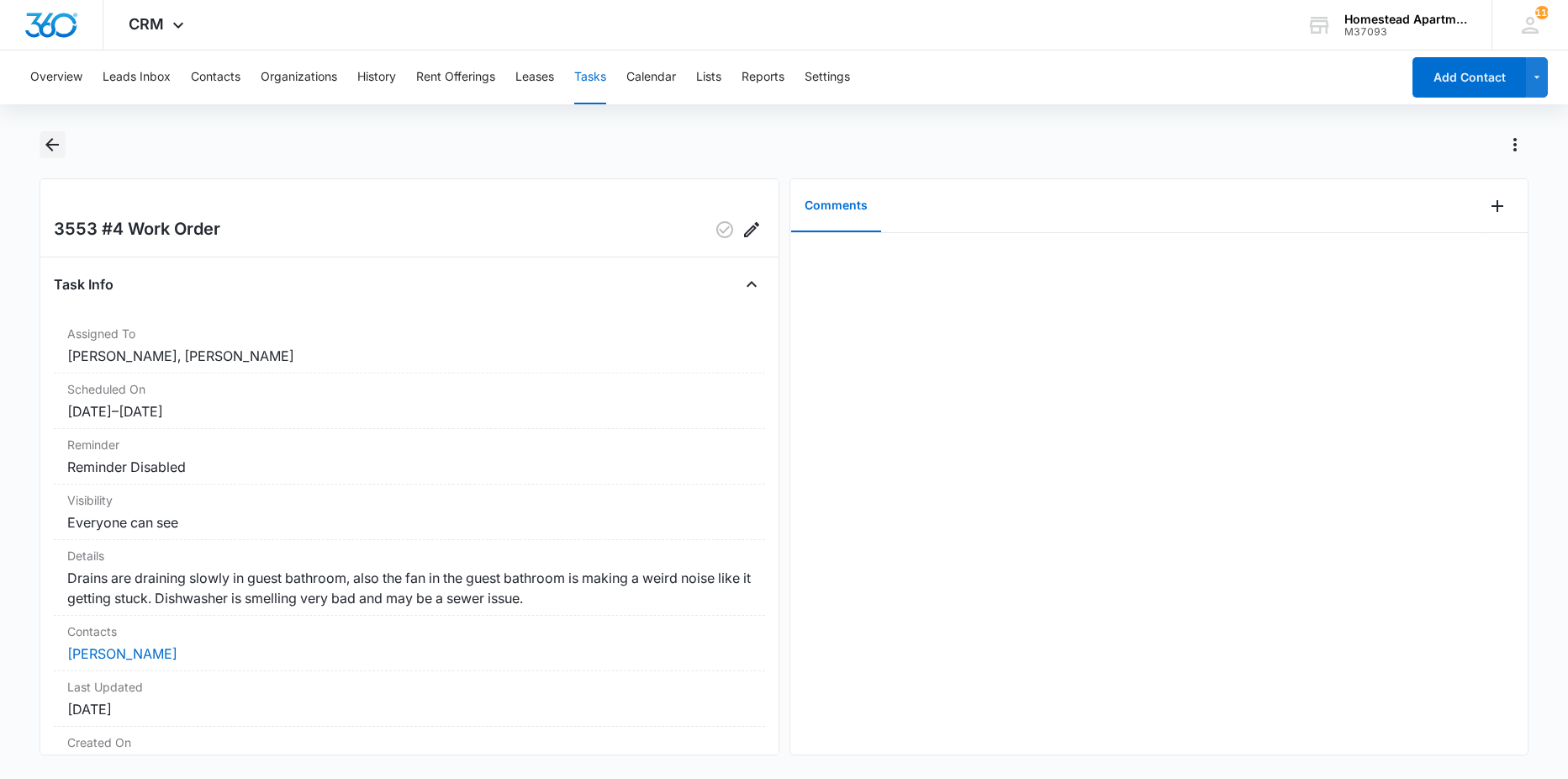
click at [39, 145] on button "Back" at bounding box center [52, 145] width 26 height 27
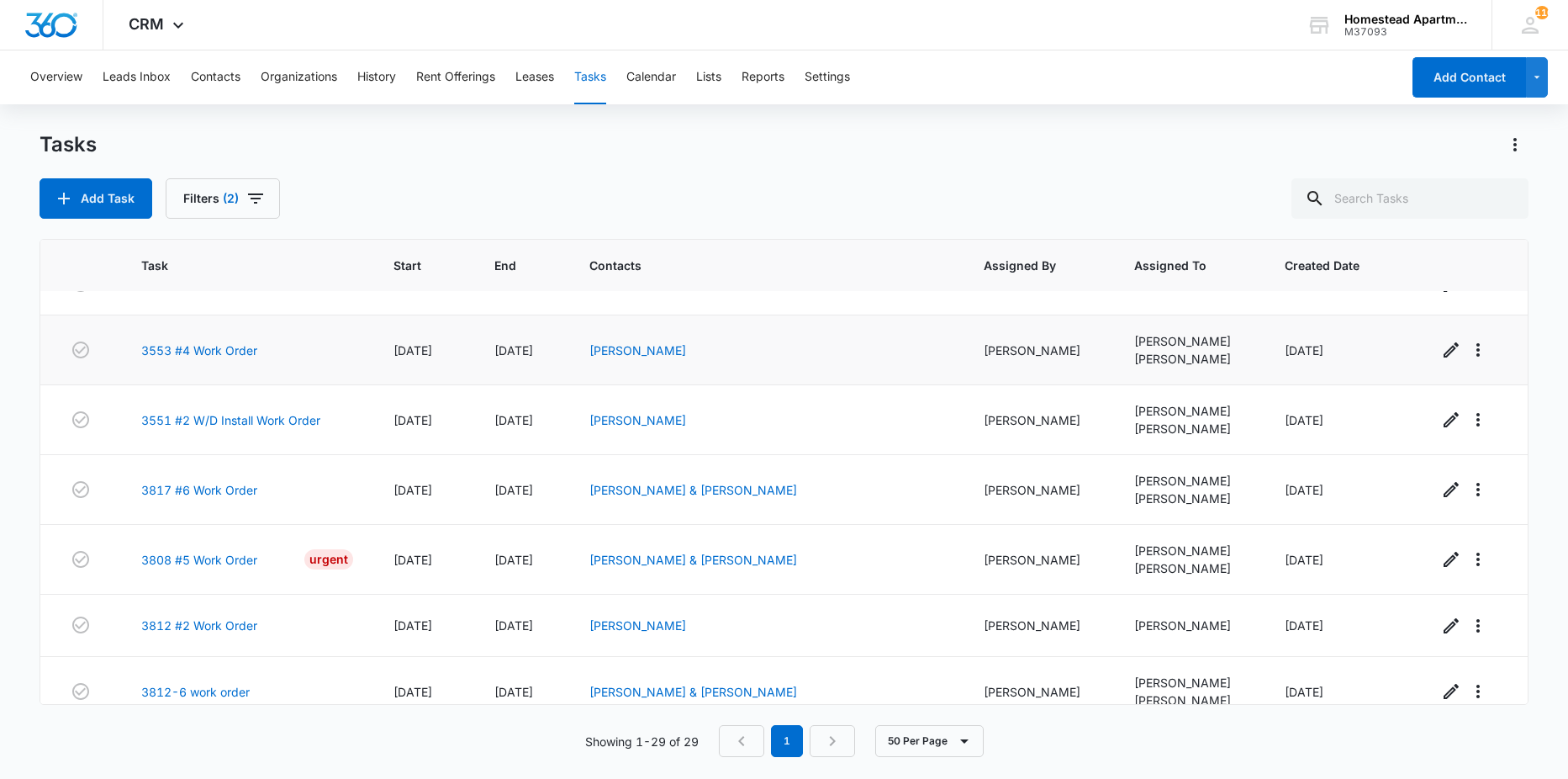
scroll to position [1497, 0]
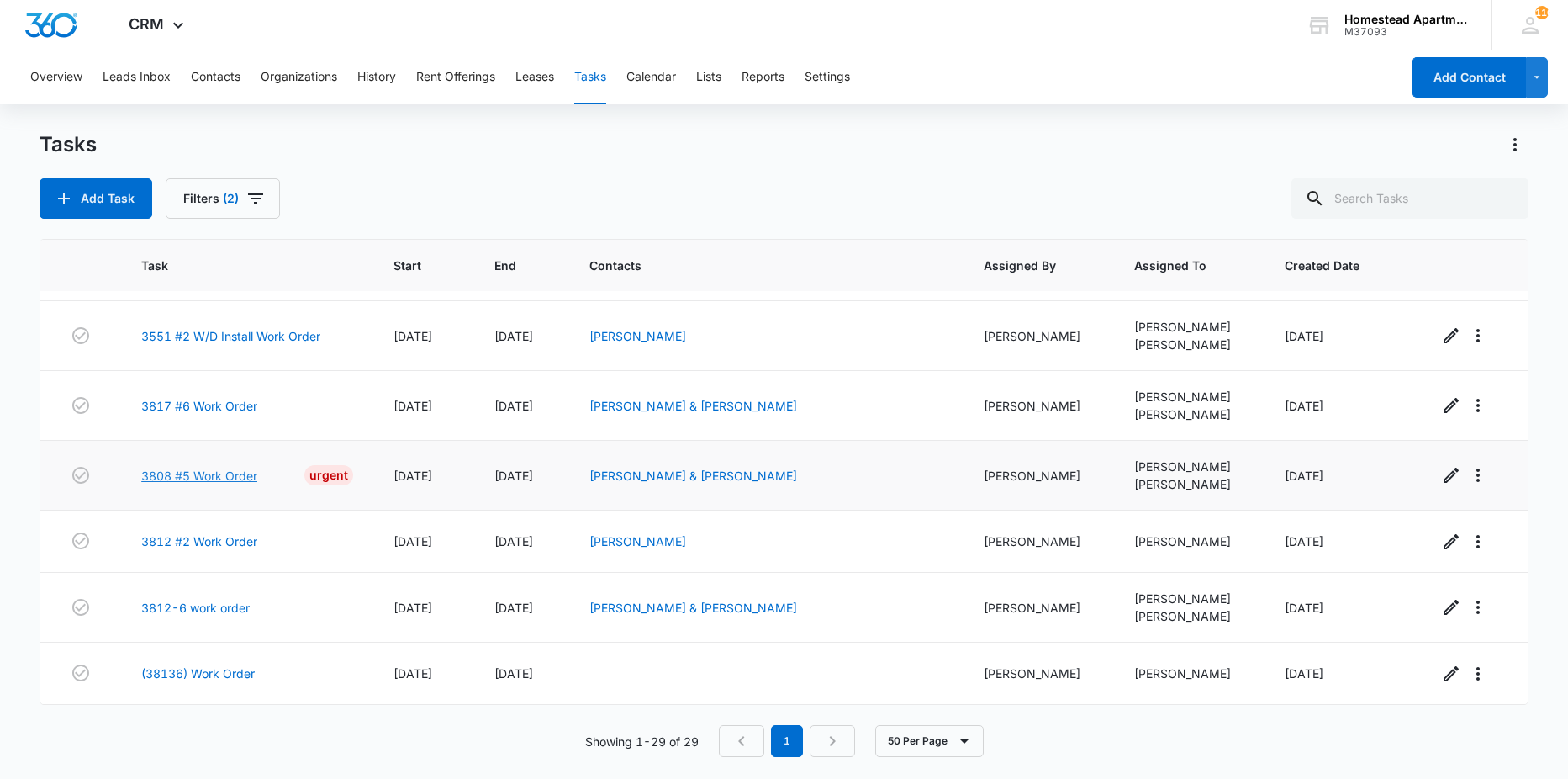
click at [210, 472] on link "3808 #5 Work Order" at bounding box center [199, 475] width 116 height 17
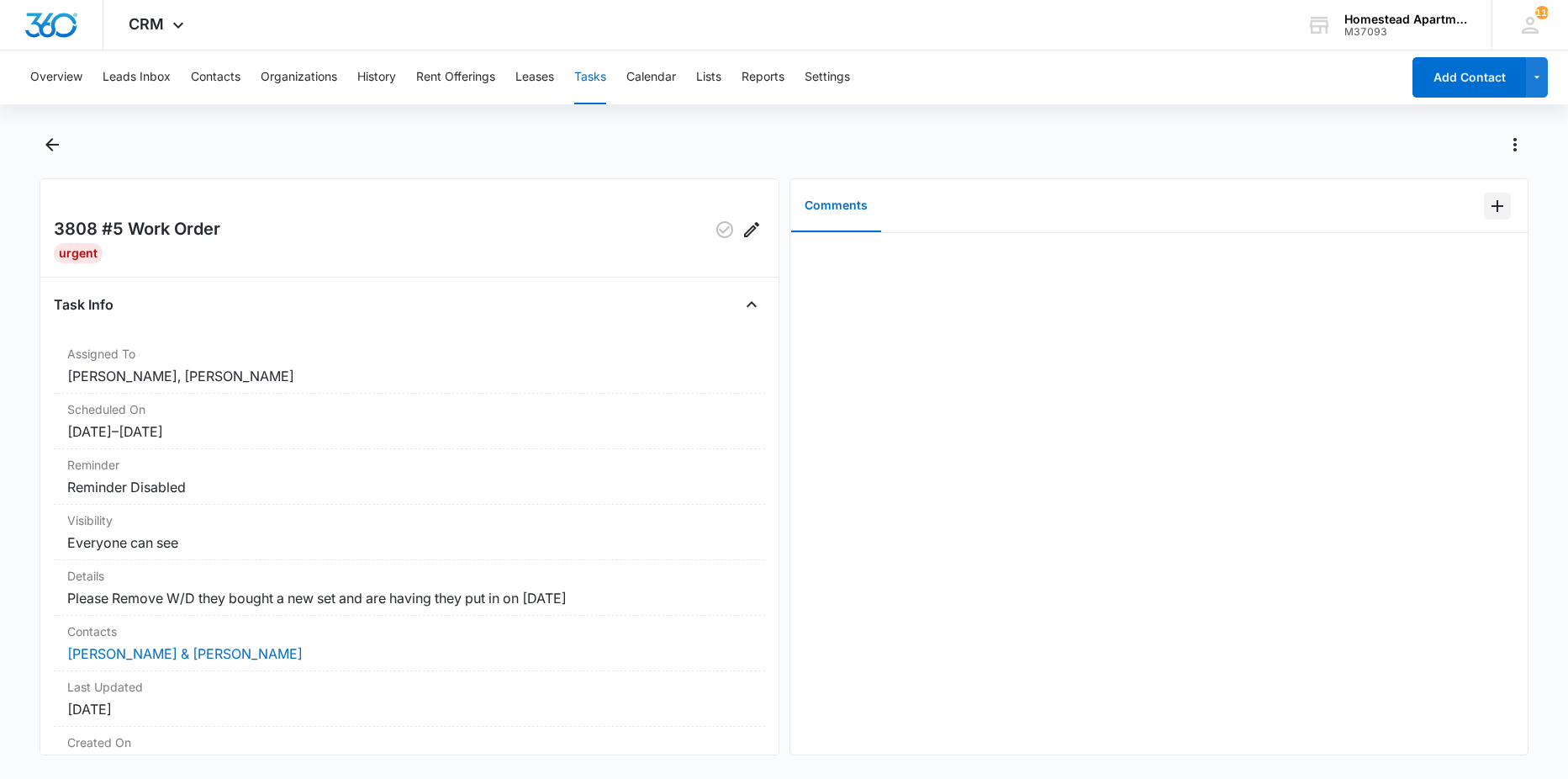
click at [1492, 207] on icon "Add Comment" at bounding box center [1497, 206] width 20 height 20
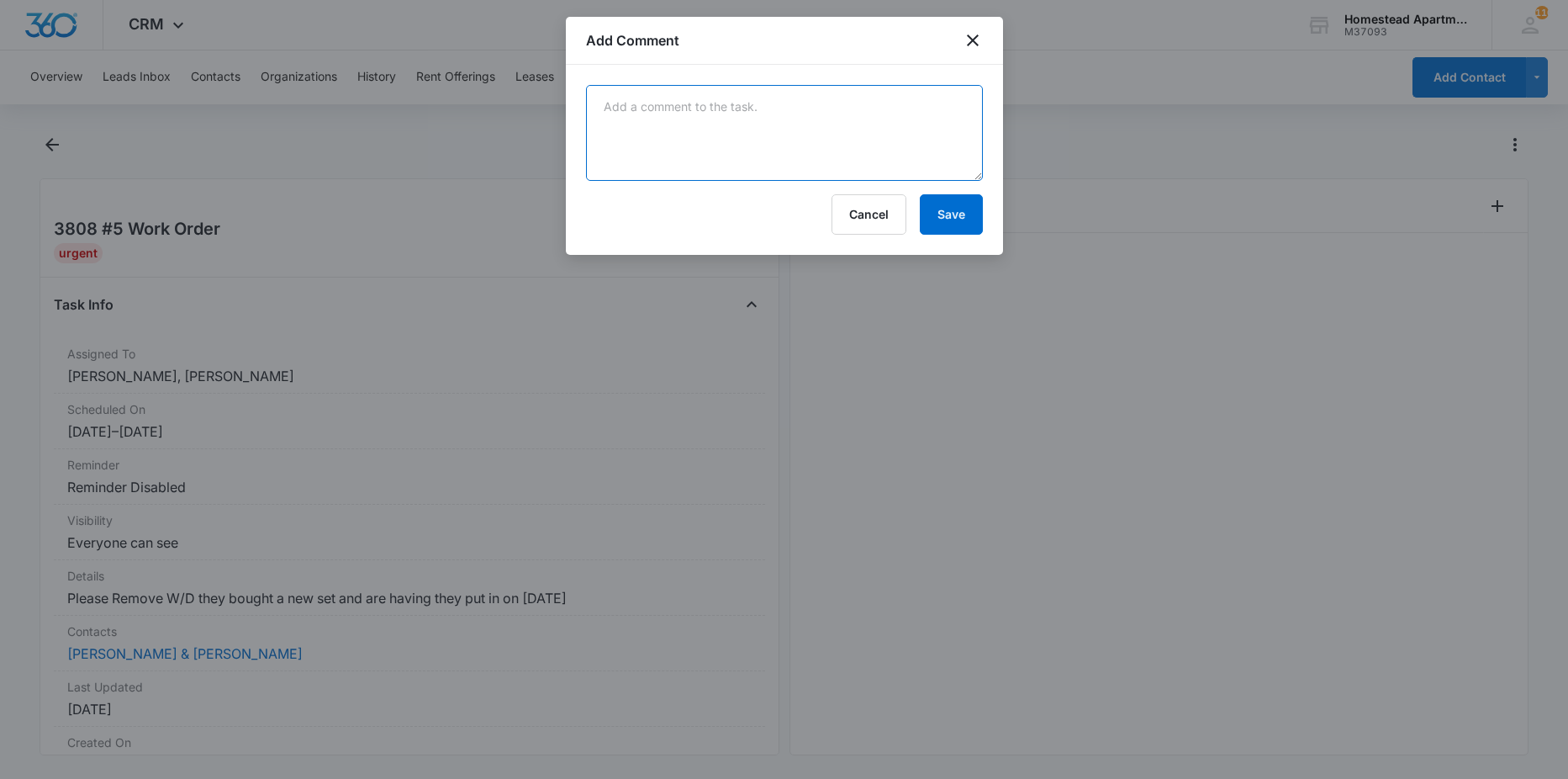
click at [892, 146] on textarea at bounding box center [784, 133] width 397 height 96
type textarea "done"
click at [949, 221] on button "Save" at bounding box center [952, 214] width 63 height 40
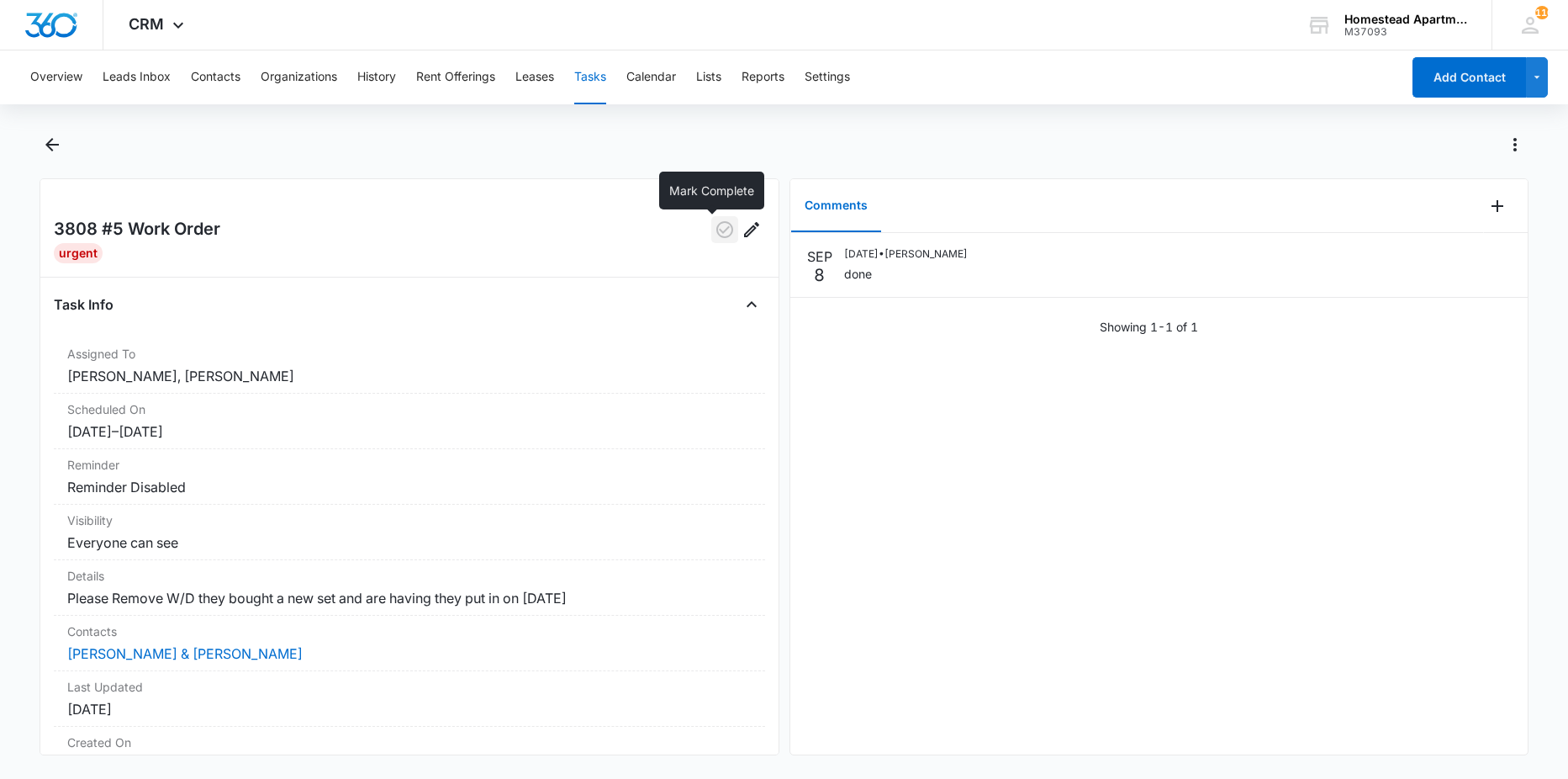
click at [718, 223] on icon "button" at bounding box center [724, 229] width 20 height 20
click at [58, 151] on icon "Back" at bounding box center [52, 144] width 20 height 20
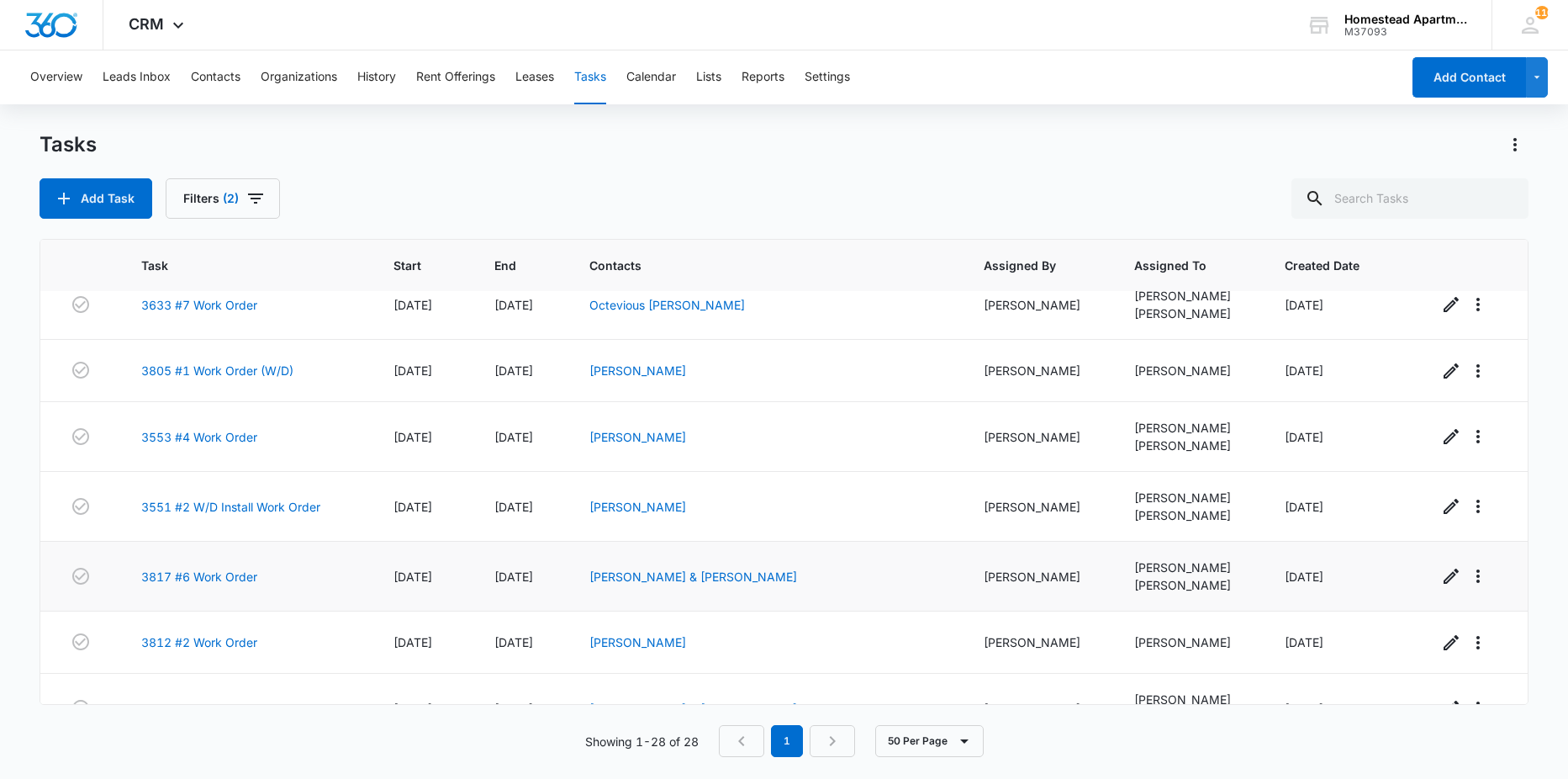
scroll to position [1427, 0]
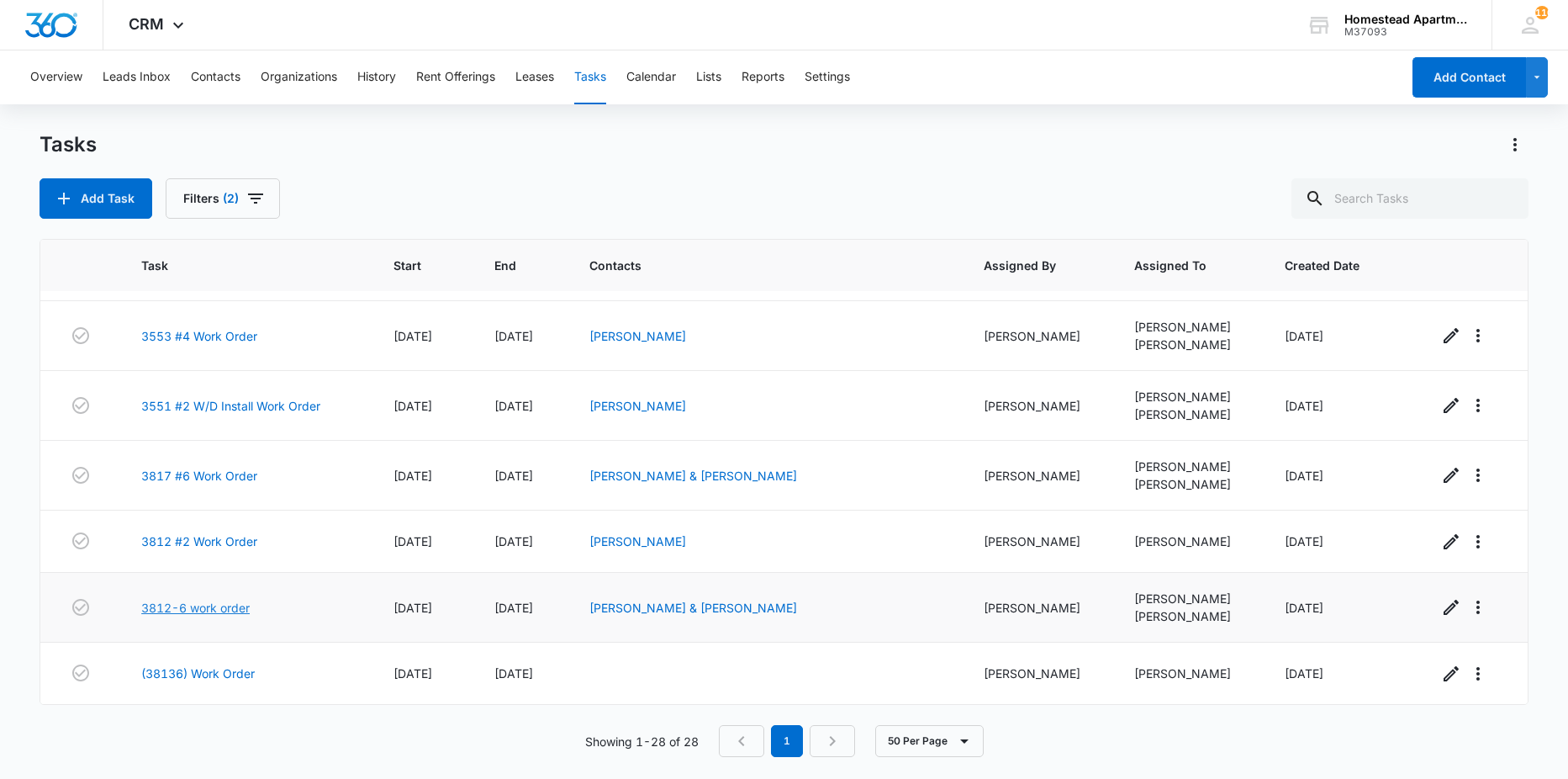
click at [219, 614] on link "3812-6 work order" at bounding box center [195, 607] width 109 height 17
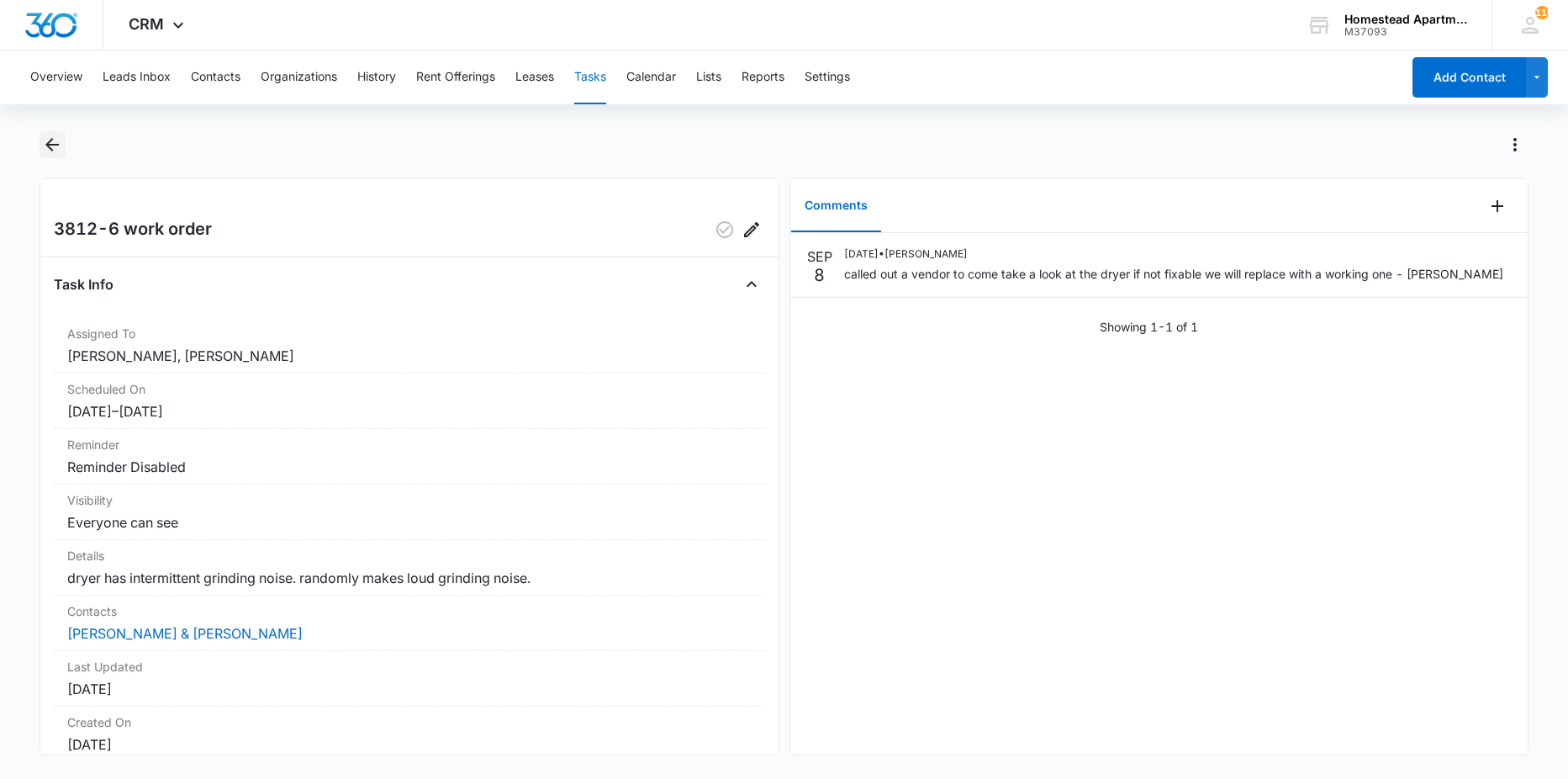
click at [44, 149] on icon "Back" at bounding box center [52, 144] width 20 height 20
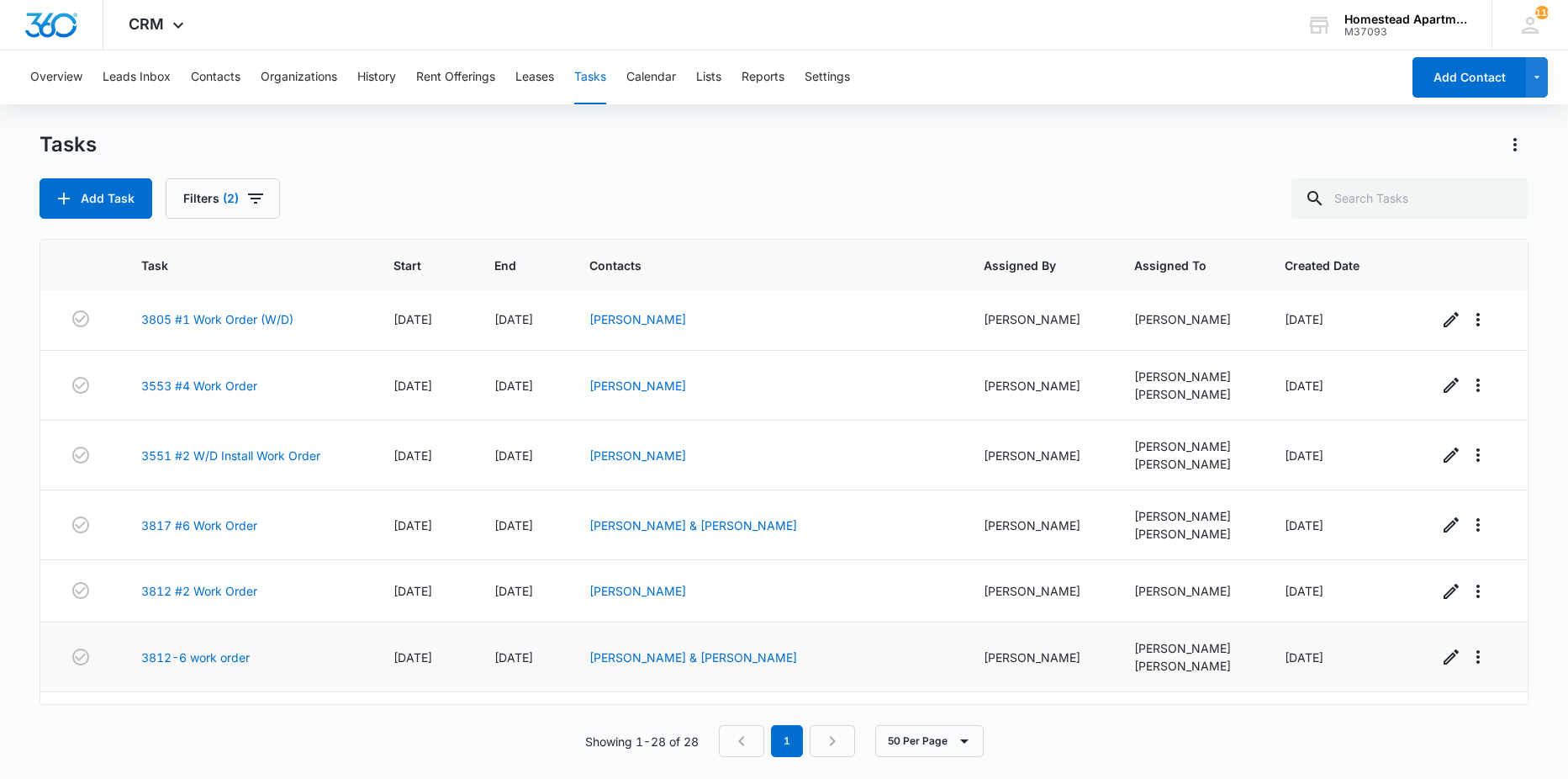
scroll to position [1427, 0]
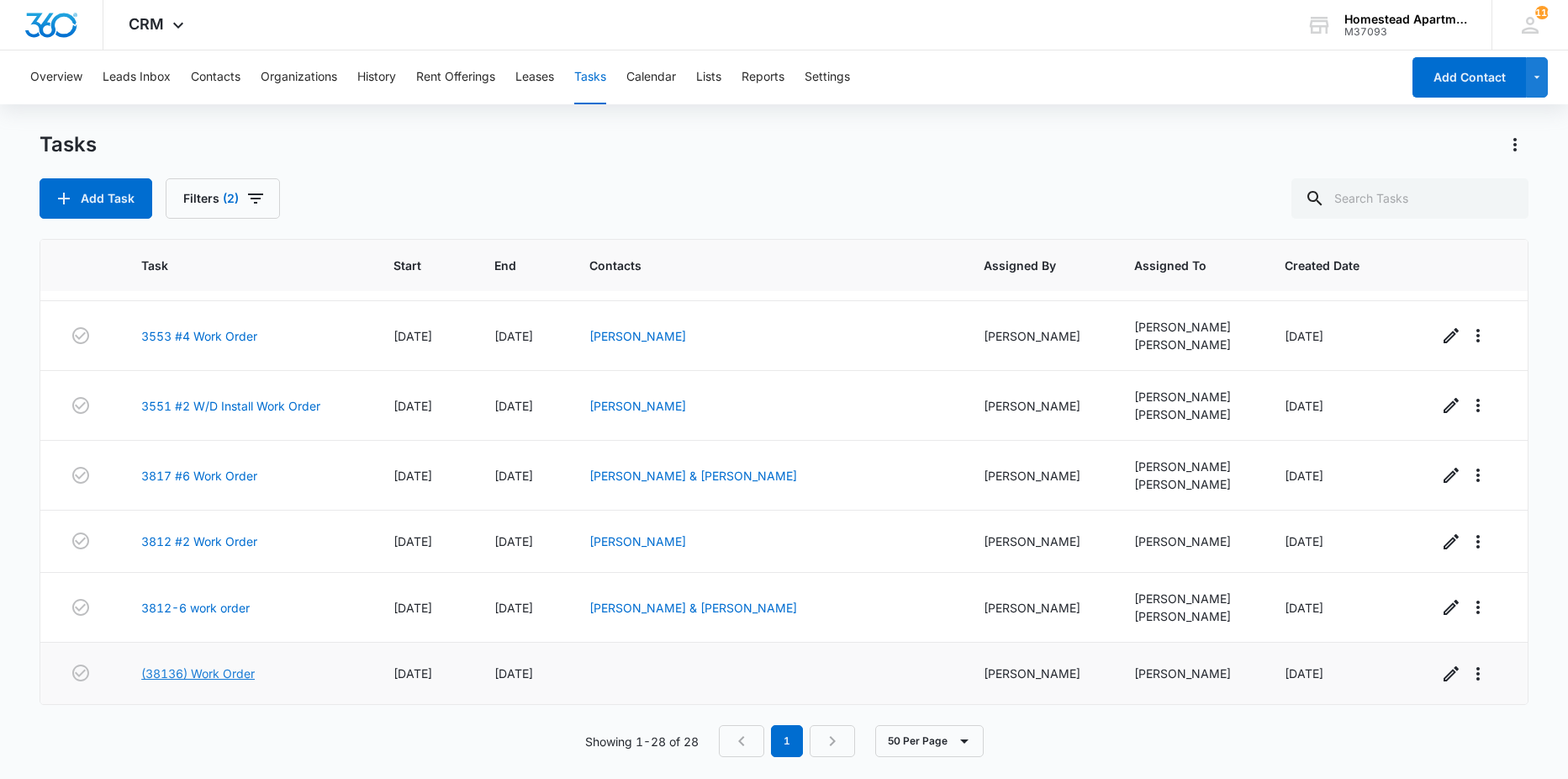
click at [202, 669] on link "(38136) Work Order" at bounding box center [198, 672] width 113 height 17
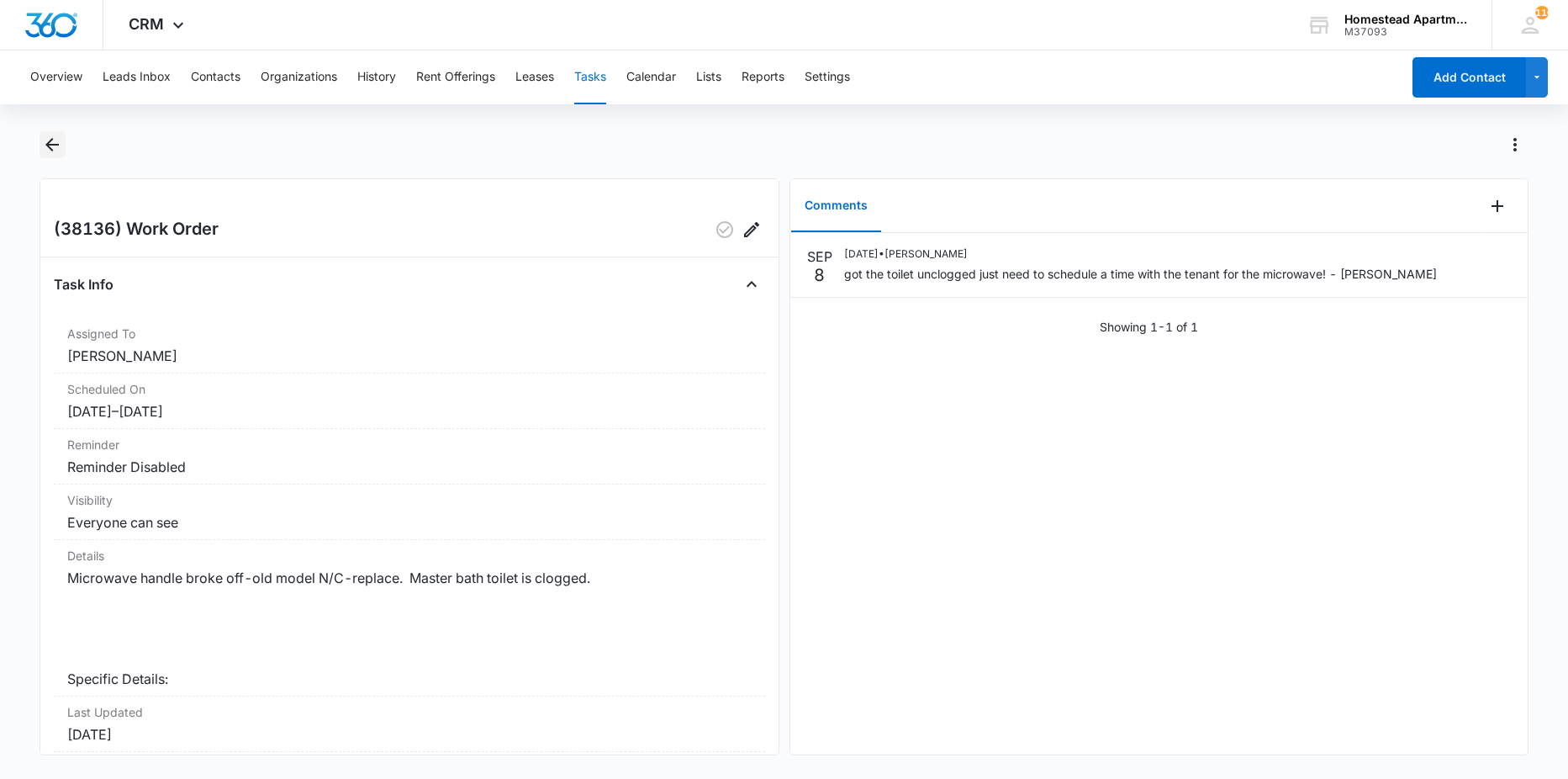
click at [44, 145] on icon "Back" at bounding box center [52, 144] width 20 height 20
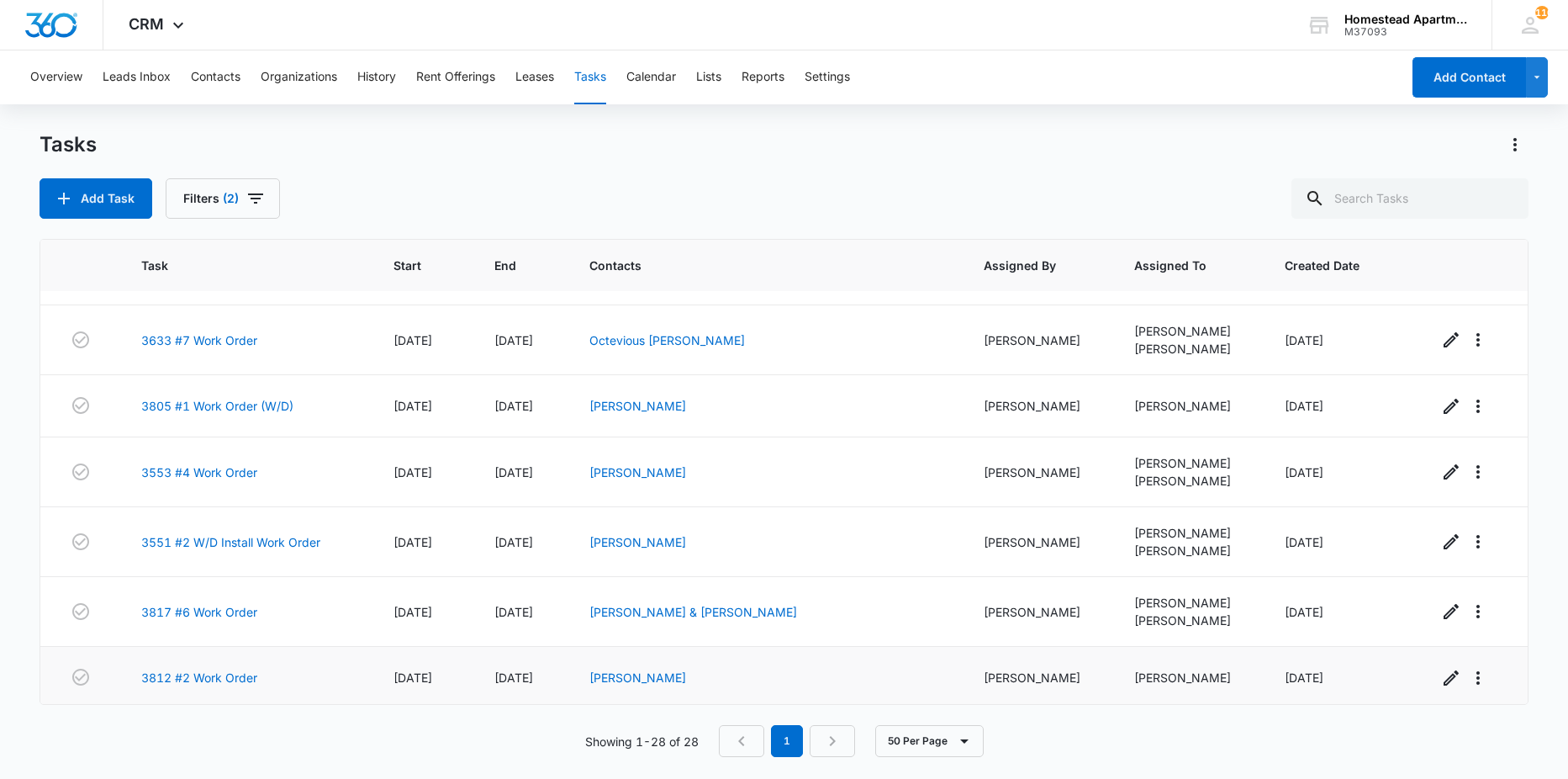
scroll to position [1427, 0]
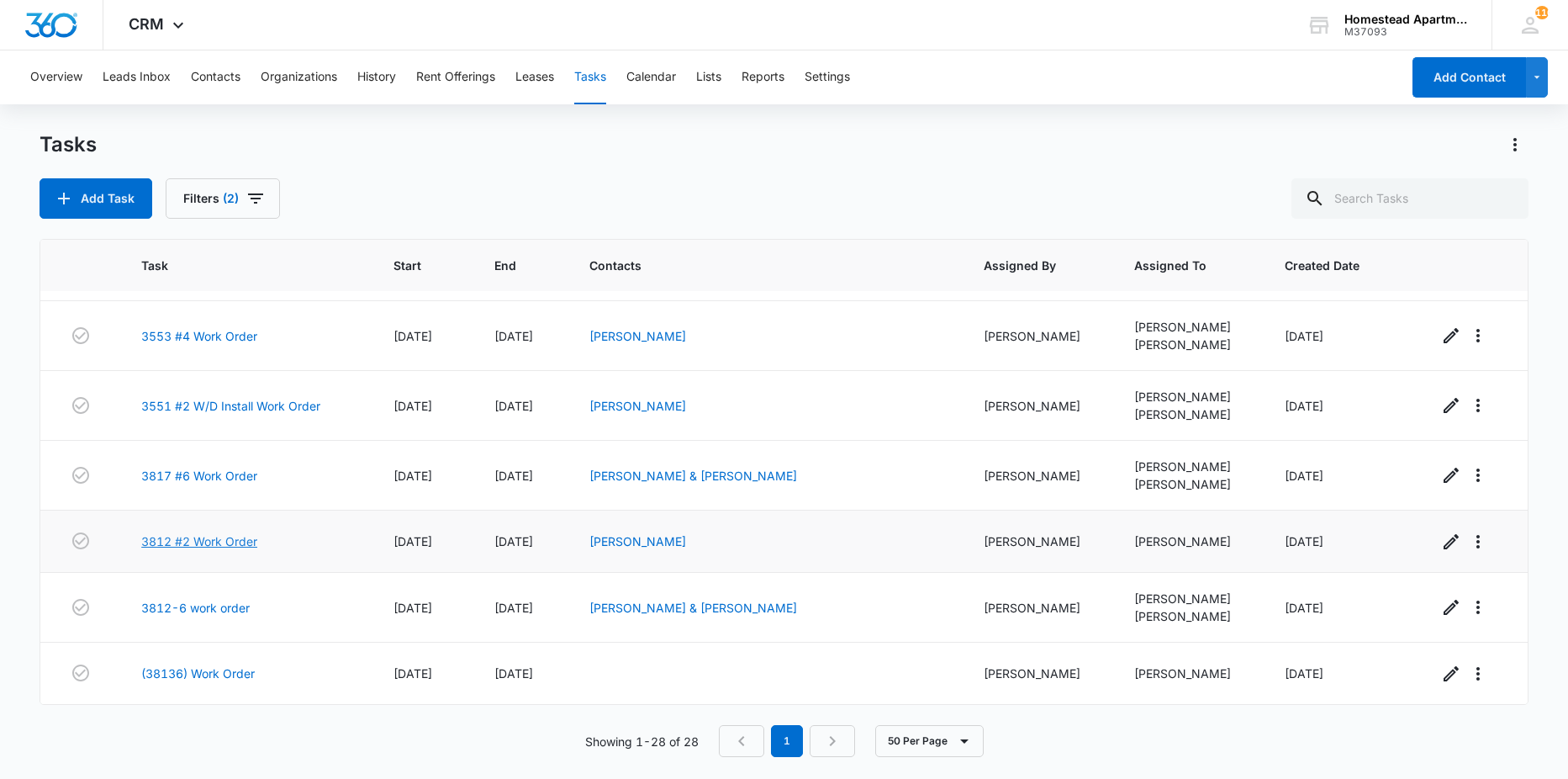
click at [196, 536] on link "3812 #2 Work Order" at bounding box center [199, 541] width 116 height 17
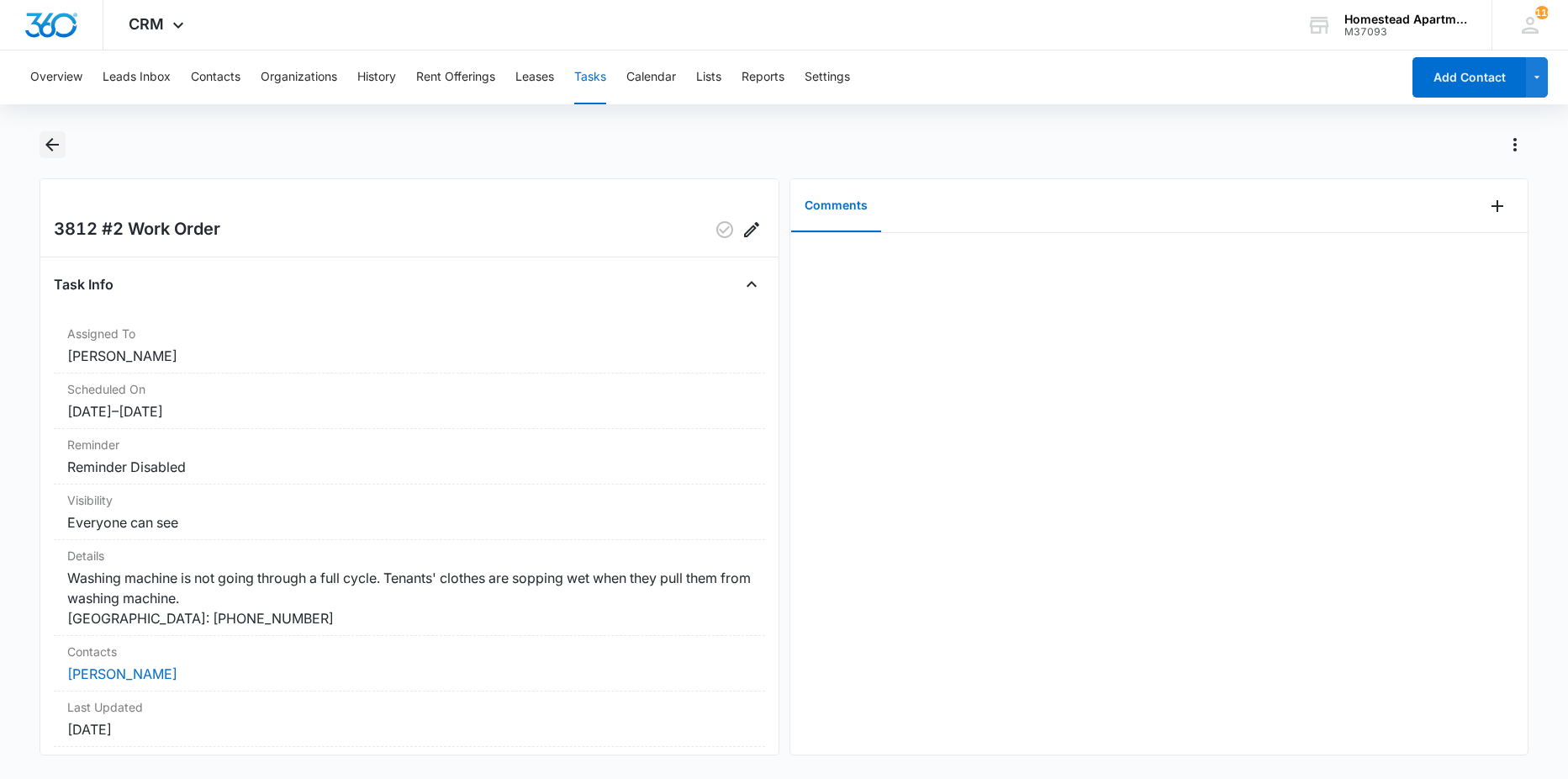
click at [58, 147] on icon "Back" at bounding box center [52, 144] width 20 height 20
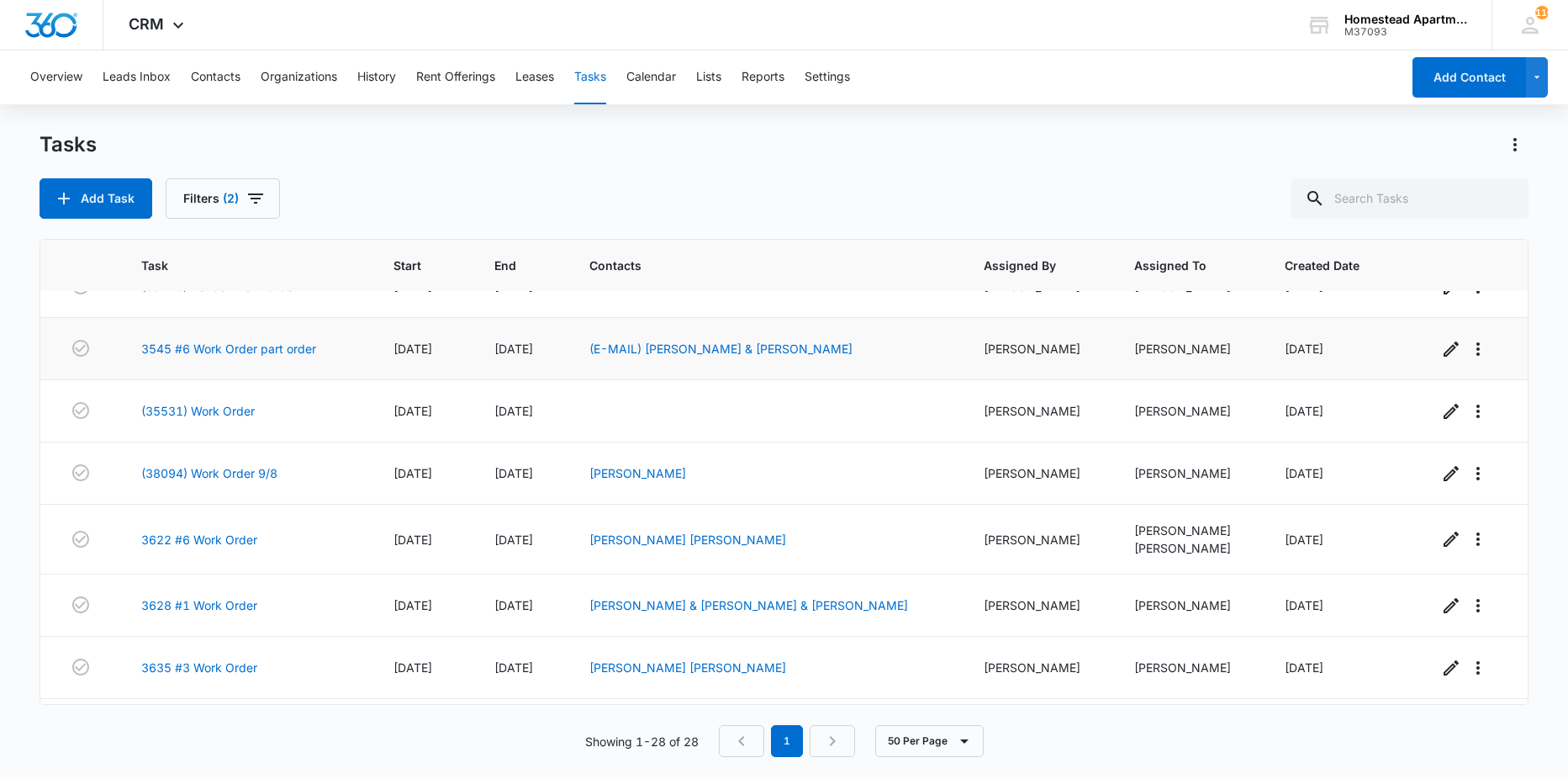
scroll to position [253, 0]
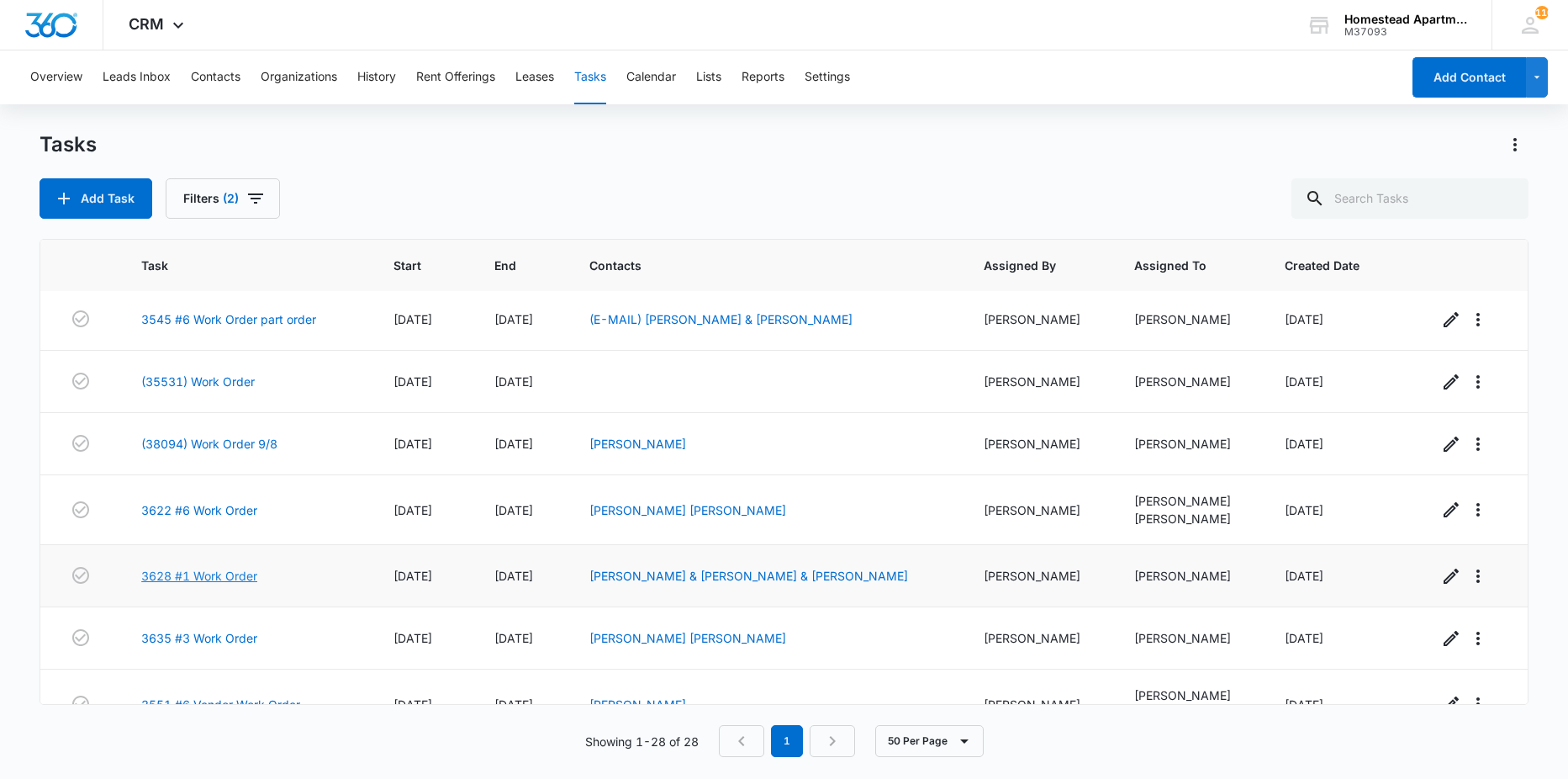
click at [239, 571] on link "3628 #1 Work Order" at bounding box center [199, 575] width 116 height 17
